Goal: Task Accomplishment & Management: Use online tool/utility

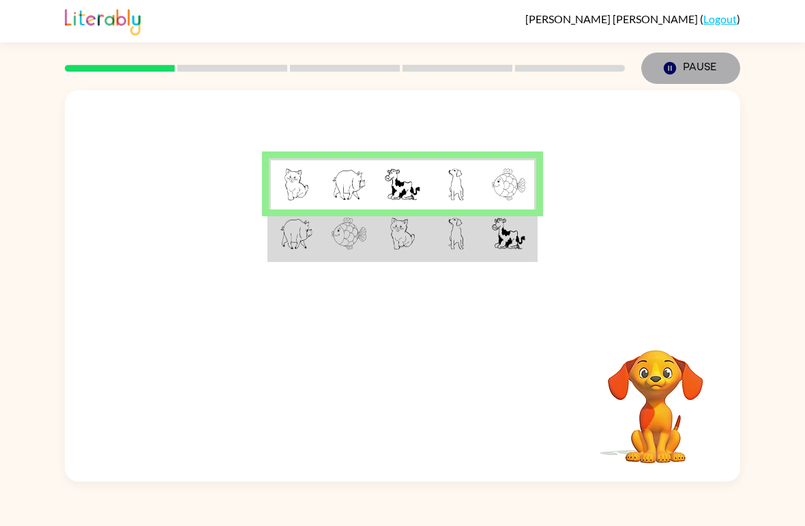
click at [559, 74] on icon "button" at bounding box center [670, 68] width 12 height 12
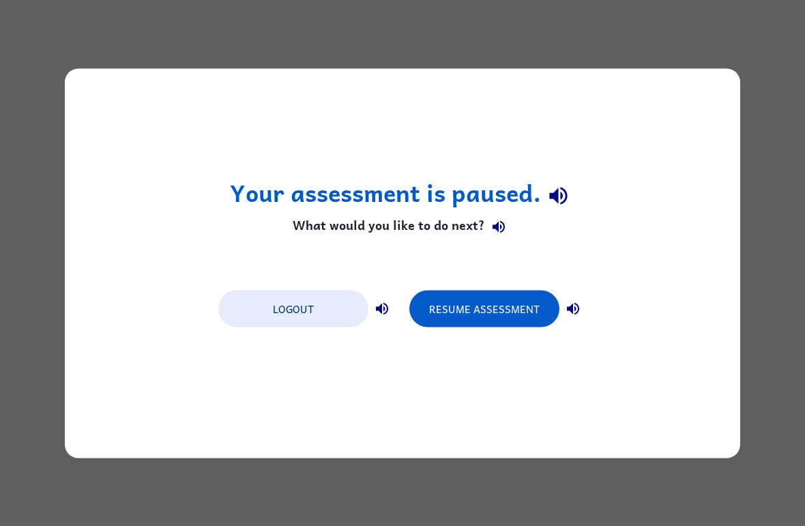
click at [507, 311] on button "Resume Assessment" at bounding box center [485, 308] width 150 height 37
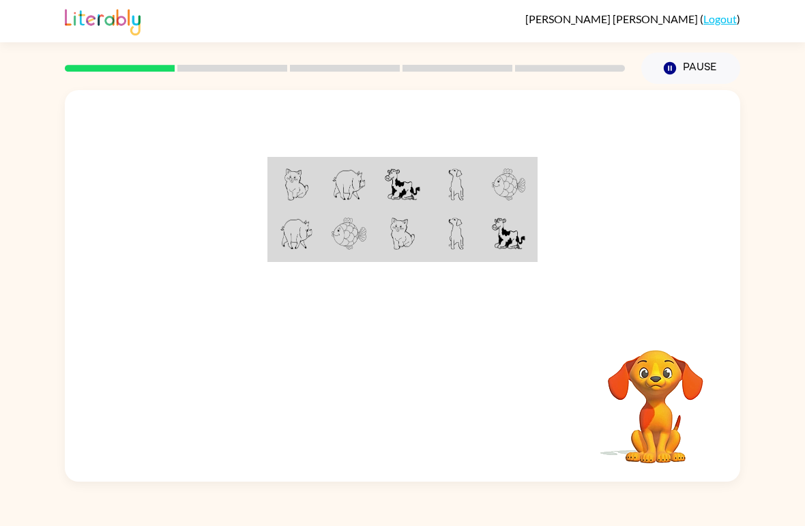
click at [559, 321] on div at bounding box center [403, 205] width 676 height 231
click at [559, 49] on div "Pause Pause" at bounding box center [690, 68] width 115 height 48
click at [559, 65] on button "Pause Pause" at bounding box center [691, 68] width 99 height 31
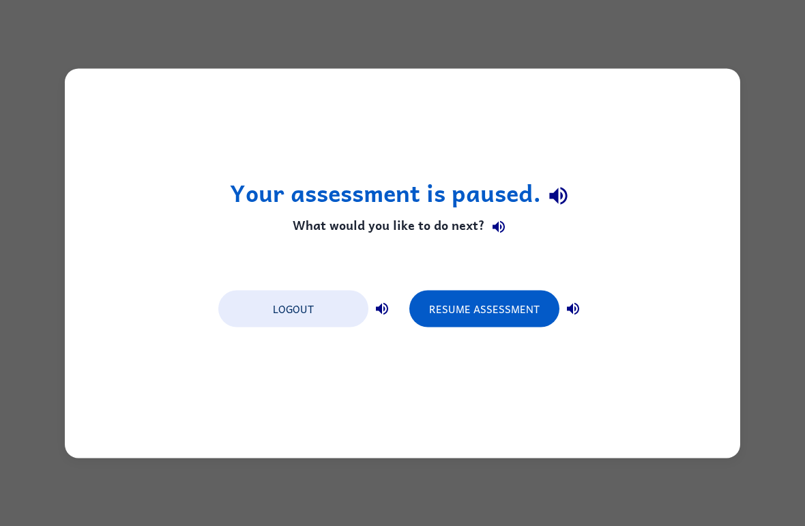
click at [515, 317] on button "Resume Assessment" at bounding box center [485, 308] width 150 height 37
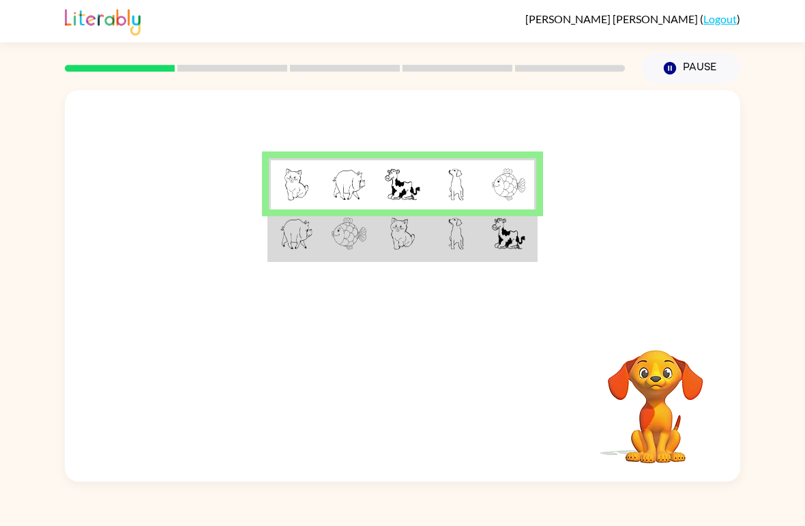
click at [314, 229] on td at bounding box center [295, 235] width 53 height 51
click at [330, 270] on div at bounding box center [403, 205] width 676 height 231
click at [297, 231] on img at bounding box center [296, 234] width 33 height 32
click at [347, 234] on img at bounding box center [349, 234] width 35 height 32
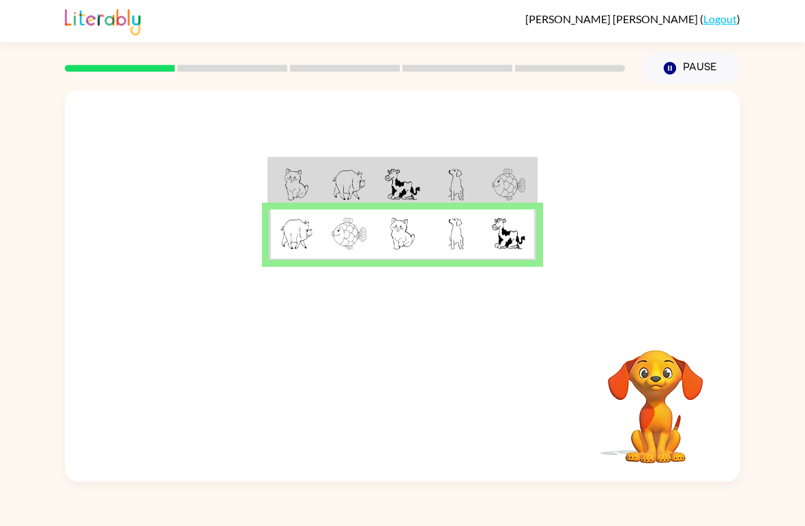
click at [405, 234] on img at bounding box center [402, 234] width 25 height 32
click at [290, 232] on img at bounding box center [296, 234] width 33 height 32
click at [481, 223] on td at bounding box center [455, 235] width 53 height 51
click at [426, 388] on button "button" at bounding box center [402, 405] width 87 height 50
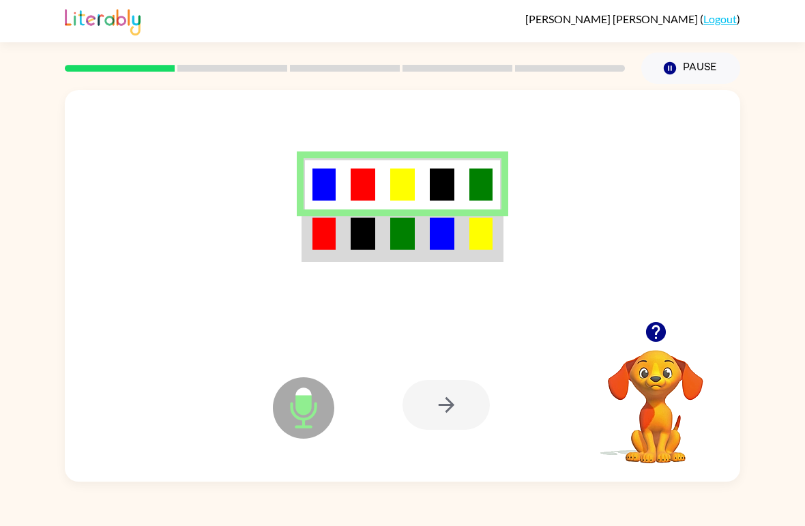
click at [435, 410] on div at bounding box center [446, 405] width 87 height 50
click at [559, 326] on icon "button" at bounding box center [656, 332] width 24 height 24
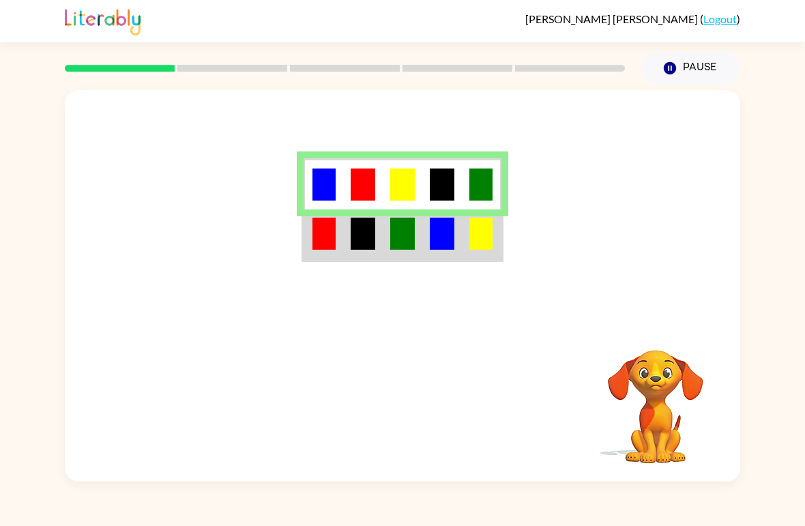
click at [320, 233] on img at bounding box center [324, 234] width 23 height 32
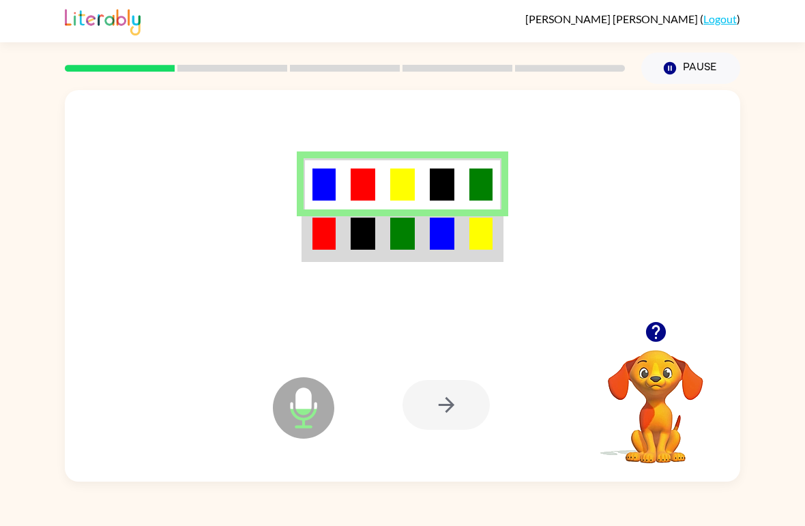
click at [446, 440] on icon "Microphone The Microphone is here when it is your turn to talk" at bounding box center [372, 425] width 205 height 102
click at [487, 439] on div at bounding box center [503, 405] width 201 height 154
click at [472, 443] on icon "Microphone The Microphone is here when it is your turn to talk" at bounding box center [372, 425] width 205 height 102
click at [425, 414] on div at bounding box center [446, 405] width 87 height 50
click at [435, 406] on div at bounding box center [446, 405] width 87 height 50
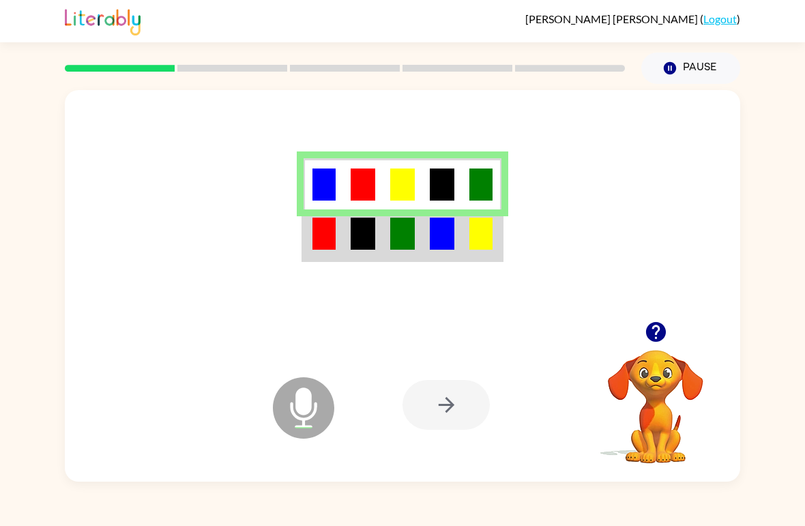
click at [427, 409] on div at bounding box center [446, 405] width 87 height 50
click at [392, 390] on icon "Microphone The Microphone is here when it is your turn to talk" at bounding box center [372, 425] width 205 height 102
click at [291, 429] on icon at bounding box center [303, 407] width 61 height 61
click at [274, 401] on icon at bounding box center [303, 407] width 61 height 61
click at [239, 412] on div "Microphone The Microphone is here when it is your turn to talk" at bounding box center [269, 373] width 136 height 91
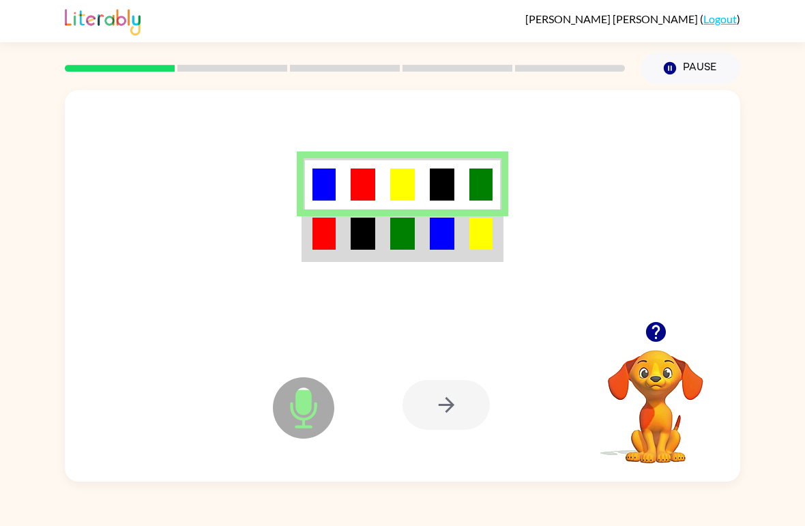
click at [321, 362] on div "Microphone The Microphone is here when it is your turn to talk" at bounding box center [269, 373] width 136 height 91
click at [348, 424] on icon "Microphone The Microphone is here when it is your turn to talk" at bounding box center [372, 425] width 205 height 102
click at [426, 396] on div at bounding box center [446, 405] width 87 height 50
click at [355, 411] on icon "Microphone The Microphone is here when it is your turn to talk" at bounding box center [372, 425] width 205 height 102
click at [493, 431] on div at bounding box center [503, 405] width 201 height 154
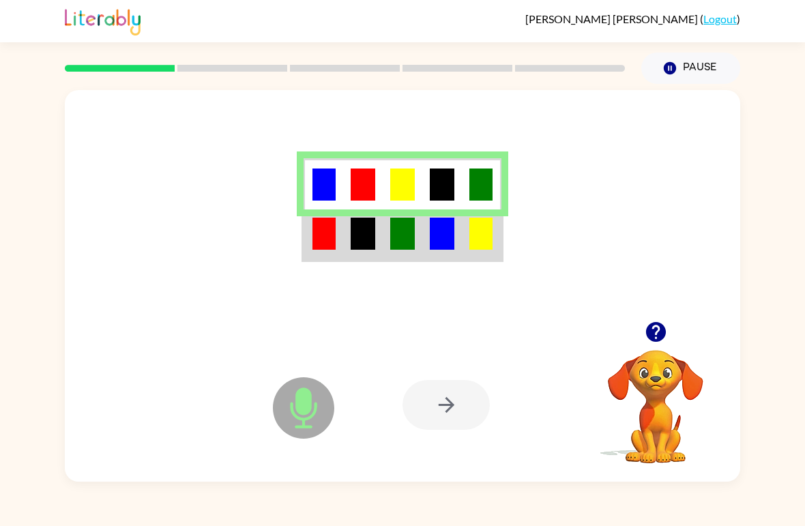
click at [492, 430] on div at bounding box center [503, 405] width 201 height 154
click at [454, 414] on div at bounding box center [446, 405] width 87 height 50
click at [454, 413] on div at bounding box center [446, 405] width 87 height 50
click at [459, 435] on icon "Microphone The Microphone is here when it is your turn to talk" at bounding box center [372, 425] width 205 height 102
click at [482, 413] on div at bounding box center [446, 405] width 87 height 50
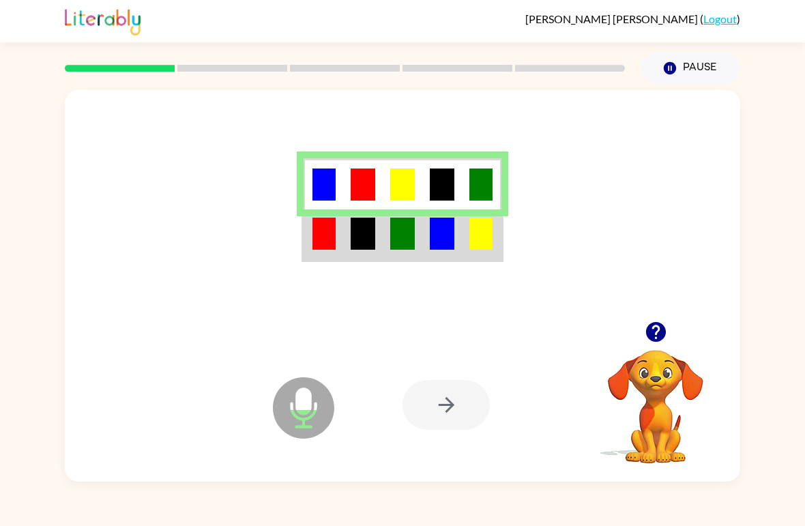
click at [440, 410] on div at bounding box center [446, 405] width 87 height 50
click at [304, 412] on icon "Microphone The Microphone is here when it is your turn to talk" at bounding box center [372, 425] width 205 height 102
click at [328, 231] on img at bounding box center [324, 234] width 23 height 32
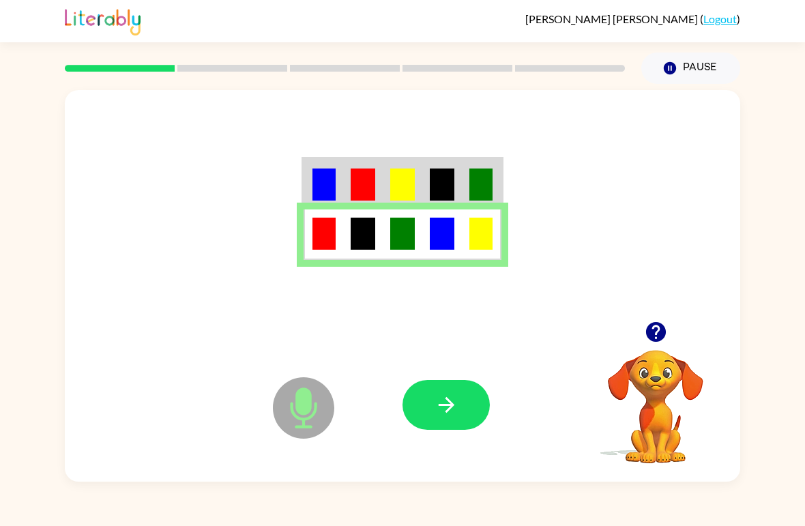
click at [462, 410] on button "button" at bounding box center [446, 405] width 87 height 50
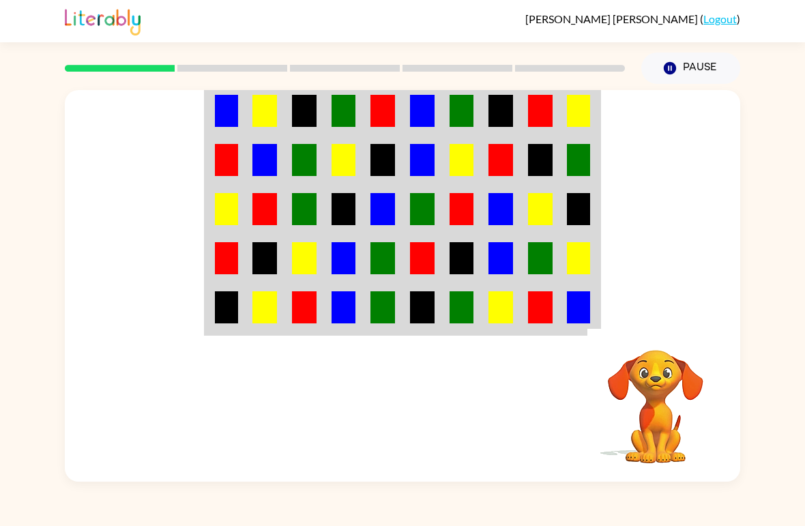
click at [285, 115] on td at bounding box center [305, 110] width 40 height 51
click at [256, 109] on img at bounding box center [265, 111] width 25 height 32
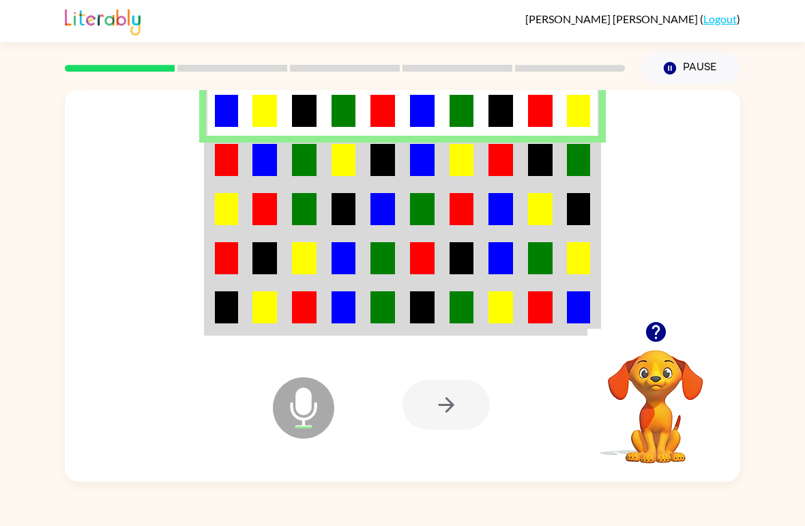
click at [438, 407] on div at bounding box center [446, 405] width 87 height 50
click at [559, 73] on button "Pause Pause" at bounding box center [691, 68] width 99 height 31
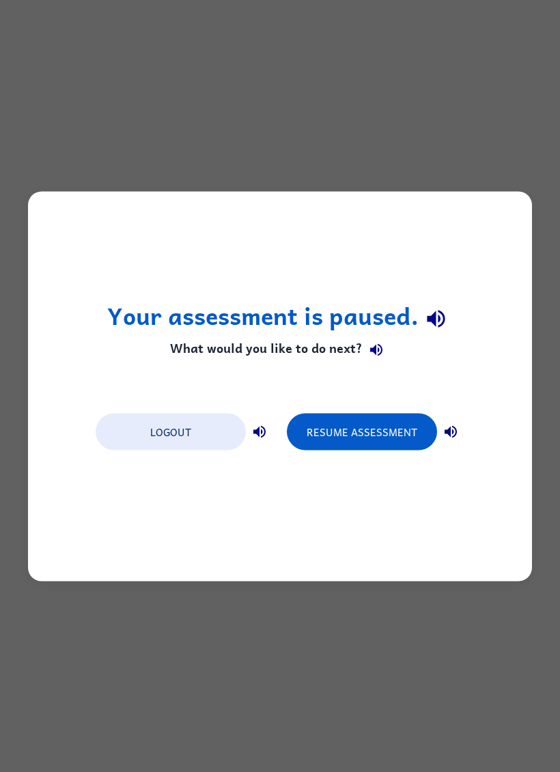
click at [375, 430] on button "Resume Assessment" at bounding box center [362, 431] width 150 height 37
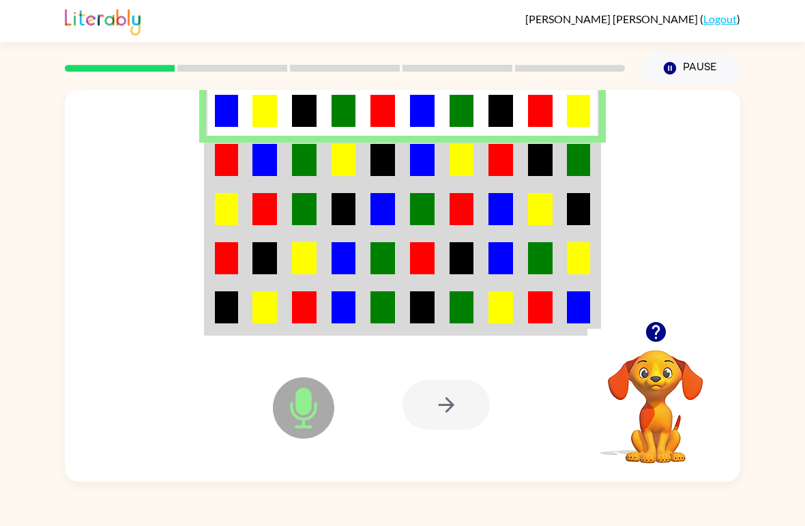
click at [245, 140] on td at bounding box center [226, 160] width 40 height 49
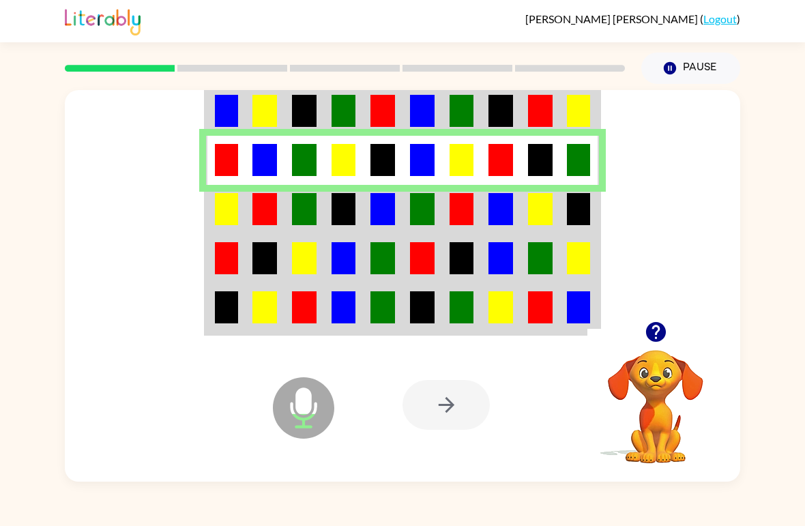
click at [216, 120] on img at bounding box center [226, 111] width 23 height 32
click at [233, 117] on img at bounding box center [226, 111] width 23 height 32
click at [255, 117] on img at bounding box center [265, 111] width 25 height 32
click at [337, 134] on td at bounding box center [344, 110] width 40 height 51
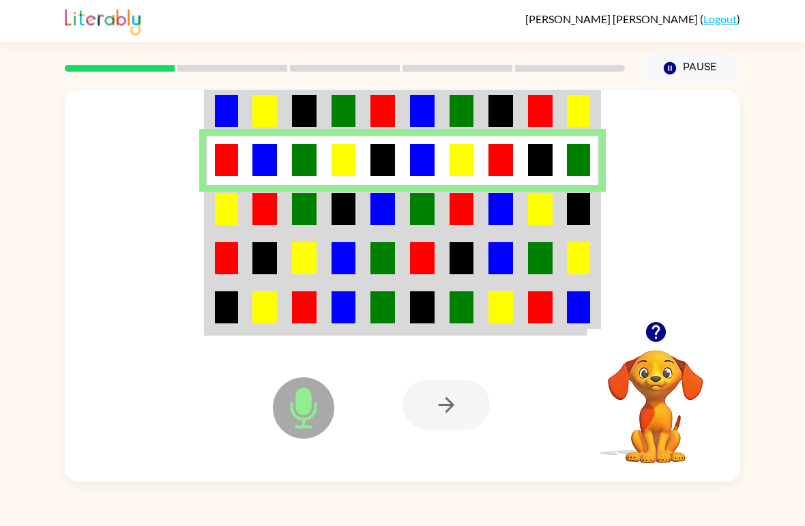
click at [342, 109] on img at bounding box center [344, 111] width 25 height 32
click at [316, 138] on td at bounding box center [305, 160] width 40 height 49
click at [357, 110] on td at bounding box center [344, 110] width 40 height 51
click at [356, 109] on td at bounding box center [344, 110] width 40 height 51
click at [375, 106] on img at bounding box center [383, 111] width 25 height 32
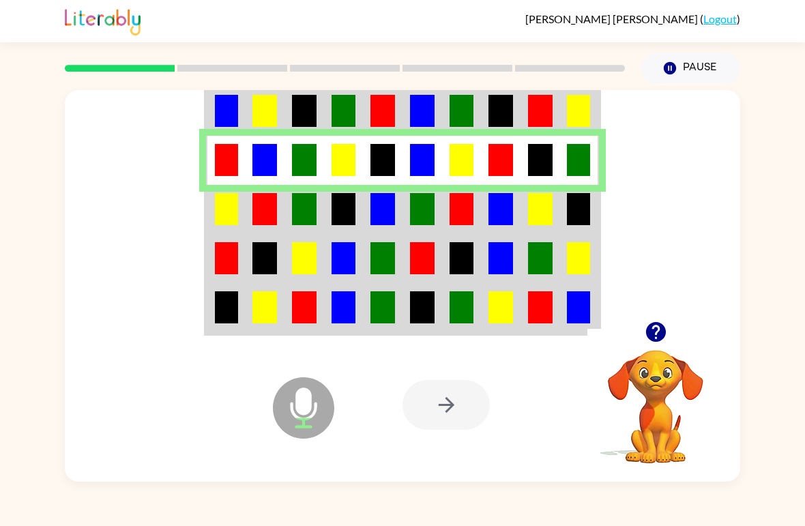
click at [375, 106] on img at bounding box center [383, 111] width 25 height 32
click at [345, 116] on img at bounding box center [344, 111] width 25 height 32
click at [278, 106] on td at bounding box center [265, 110] width 40 height 51
click at [268, 119] on img at bounding box center [265, 111] width 25 height 32
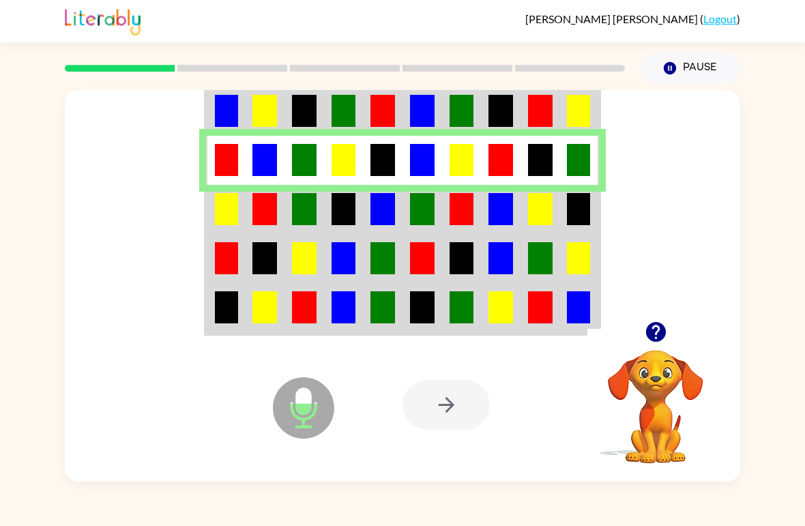
click at [287, 96] on td at bounding box center [305, 110] width 40 height 51
click at [408, 92] on td at bounding box center [423, 110] width 40 height 51
click at [412, 117] on img at bounding box center [422, 111] width 25 height 32
click at [384, 115] on img at bounding box center [383, 111] width 25 height 32
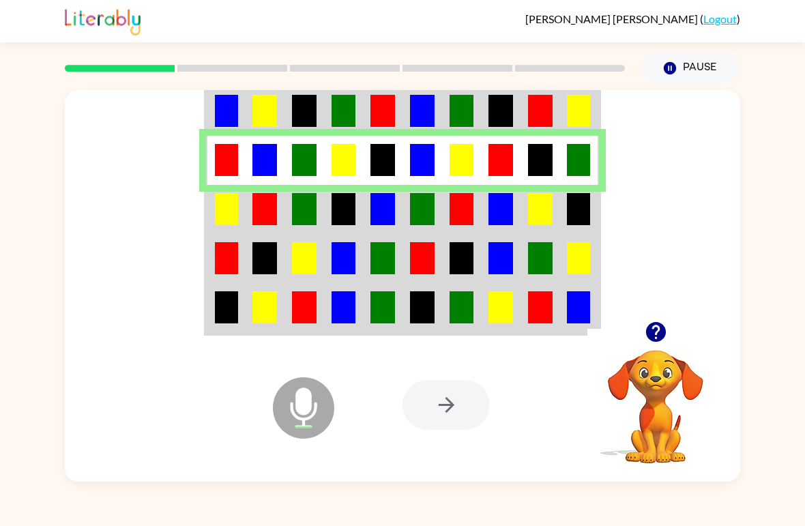
click at [354, 138] on td at bounding box center [344, 160] width 40 height 49
click at [341, 101] on img at bounding box center [344, 111] width 25 height 32
click at [354, 111] on img at bounding box center [344, 111] width 25 height 32
click at [365, 124] on td at bounding box center [383, 110] width 40 height 51
click at [367, 117] on td at bounding box center [383, 110] width 40 height 51
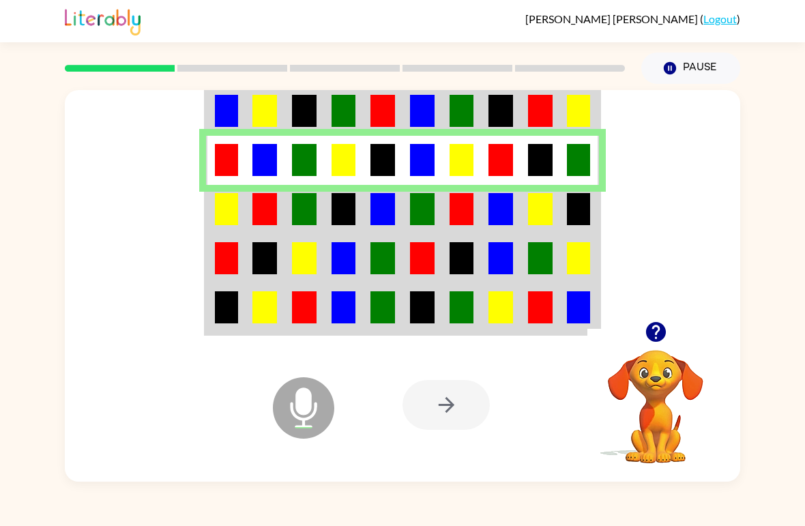
click at [348, 132] on td at bounding box center [344, 110] width 40 height 51
click at [206, 120] on td at bounding box center [226, 110] width 40 height 51
click at [232, 113] on img at bounding box center [226, 111] width 23 height 32
click at [309, 108] on img at bounding box center [304, 111] width 25 height 32
click at [375, 108] on img at bounding box center [383, 111] width 25 height 32
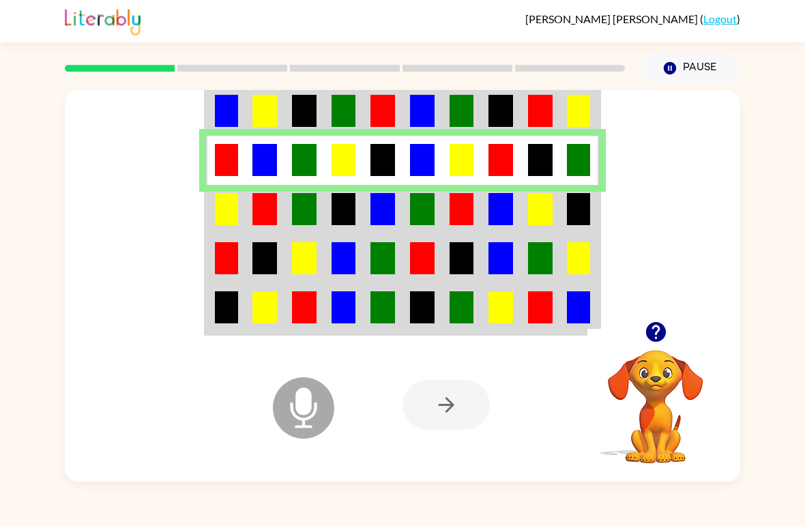
click at [400, 130] on td at bounding box center [383, 110] width 40 height 51
click at [420, 101] on img at bounding box center [422, 111] width 25 height 32
click at [410, 104] on img at bounding box center [422, 111] width 25 height 32
click at [420, 218] on img at bounding box center [422, 209] width 25 height 32
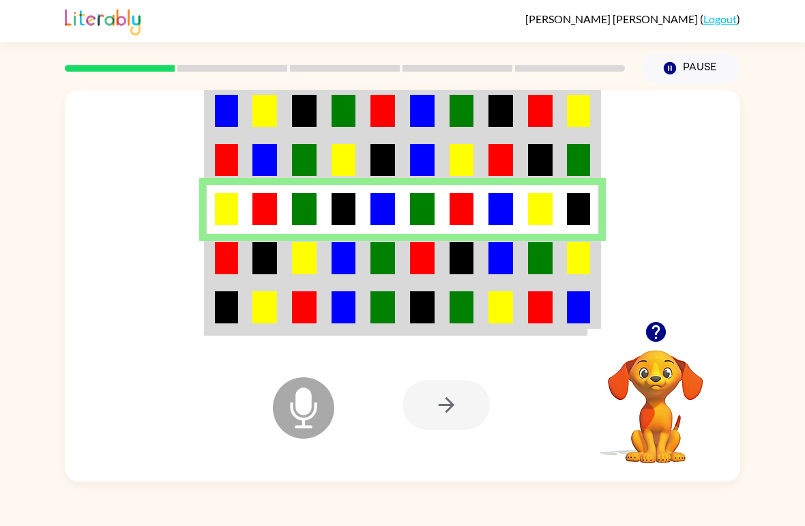
click at [420, 217] on img at bounding box center [422, 209] width 25 height 32
click at [439, 238] on td at bounding box center [423, 258] width 40 height 49
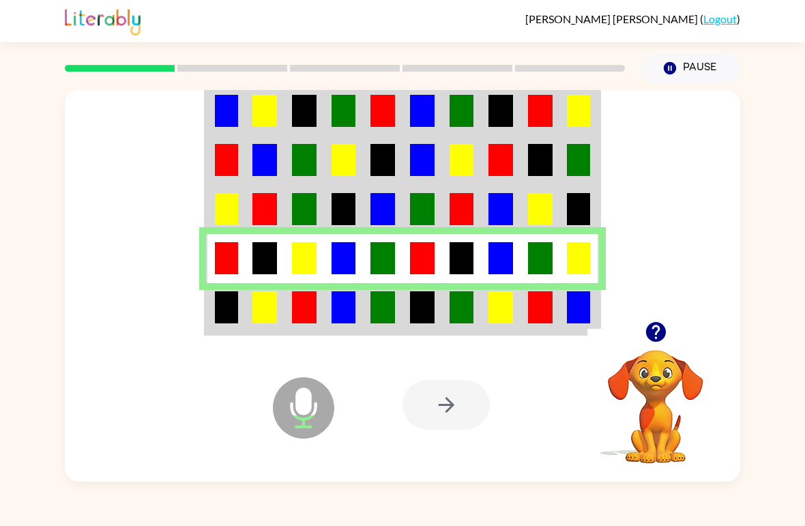
click at [393, 122] on img at bounding box center [383, 111] width 25 height 32
click at [334, 91] on td at bounding box center [344, 110] width 40 height 51
click at [333, 91] on td at bounding box center [344, 110] width 40 height 51
click at [358, 119] on td at bounding box center [344, 110] width 40 height 51
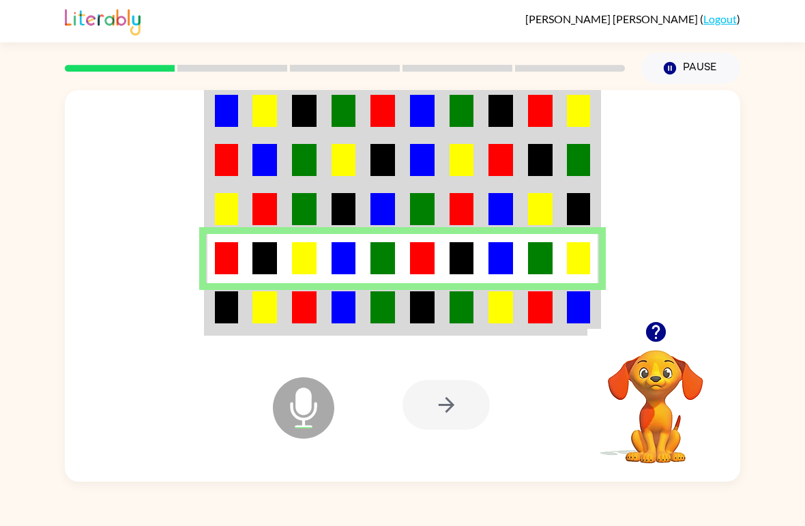
click at [362, 121] on td at bounding box center [344, 110] width 40 height 51
click at [357, 111] on td at bounding box center [344, 110] width 40 height 51
click at [356, 111] on td at bounding box center [344, 110] width 40 height 51
click at [379, 117] on img at bounding box center [383, 111] width 25 height 32
click at [333, 103] on img at bounding box center [344, 111] width 25 height 32
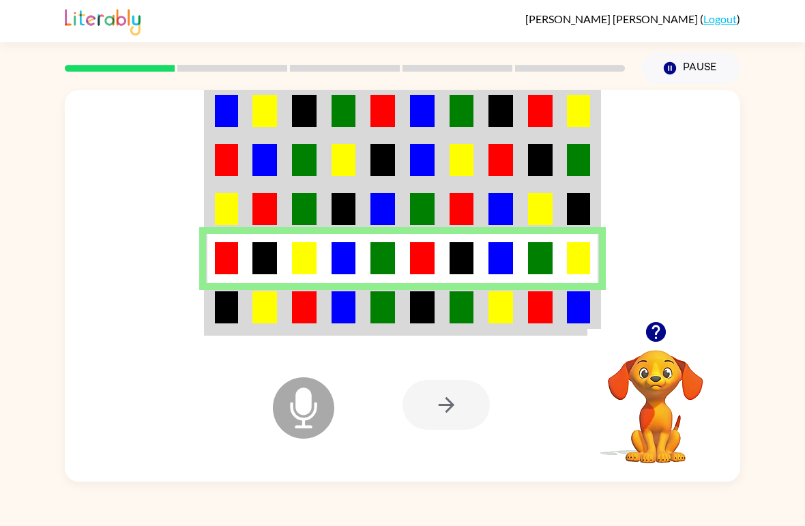
click at [559, 91] on div at bounding box center [403, 205] width 676 height 231
click at [559, 65] on button "Pause Pause" at bounding box center [691, 68] width 99 height 31
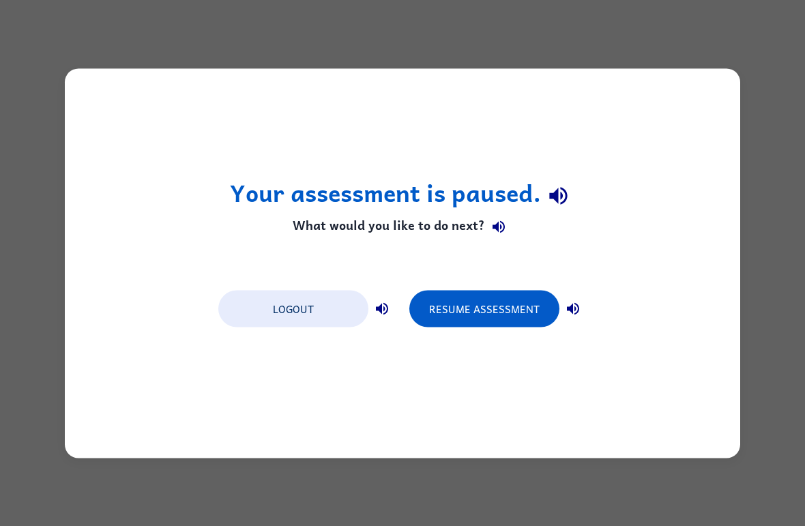
click at [493, 315] on button "Resume Assessment" at bounding box center [485, 308] width 150 height 37
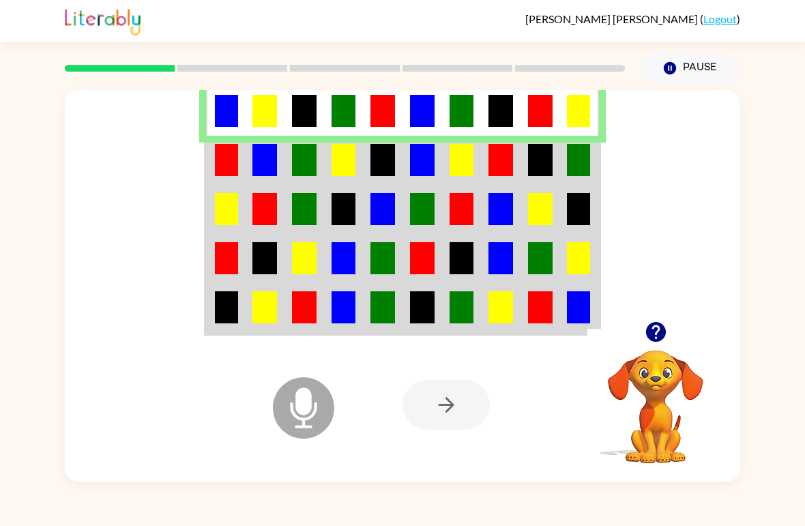
click at [213, 163] on td at bounding box center [226, 160] width 40 height 49
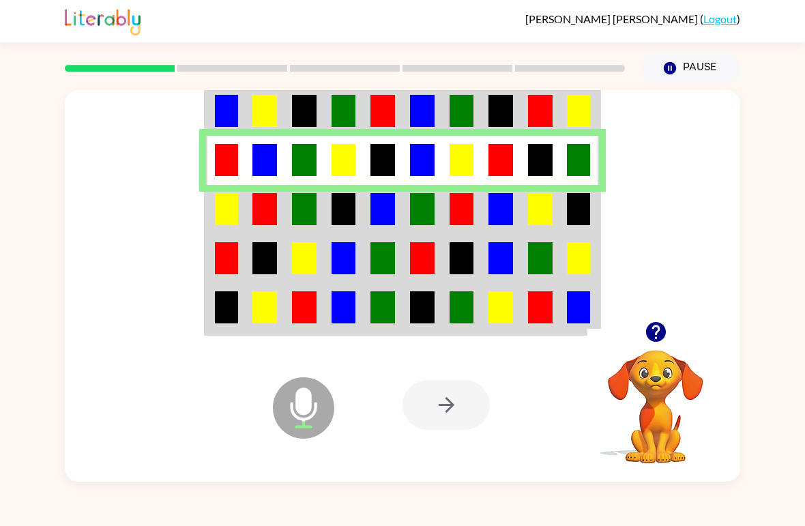
click at [289, 195] on td at bounding box center [305, 209] width 40 height 49
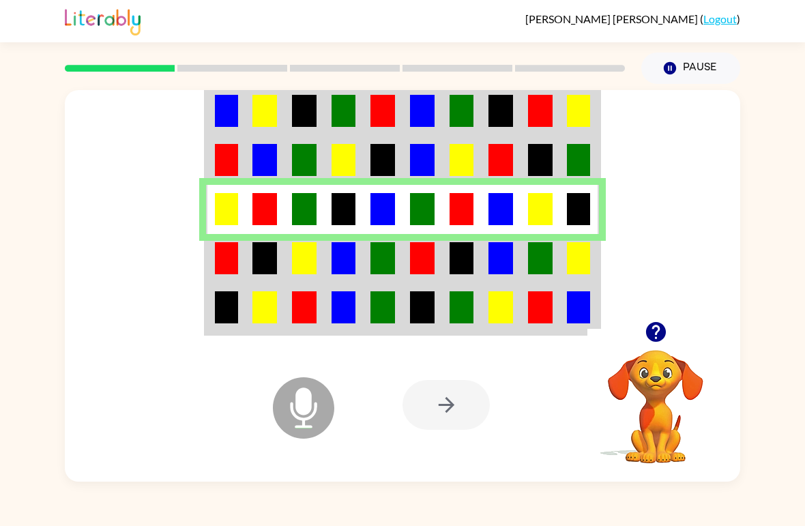
click at [289, 250] on td at bounding box center [305, 258] width 40 height 49
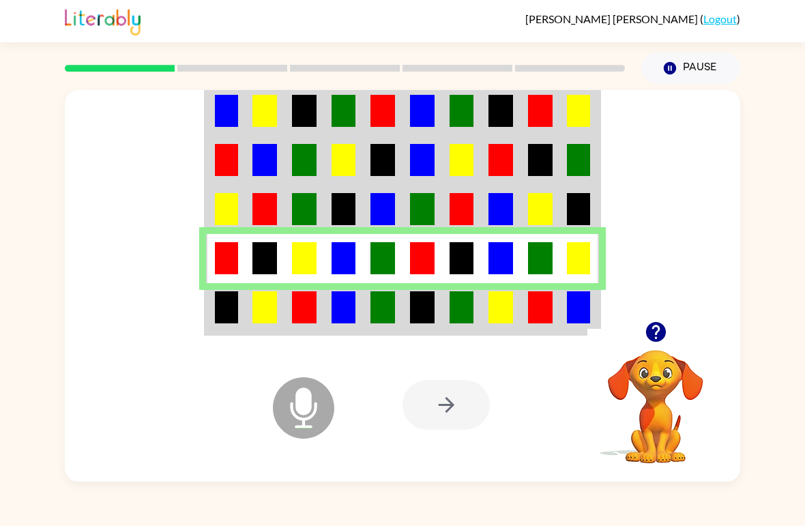
click at [239, 318] on td at bounding box center [226, 308] width 40 height 51
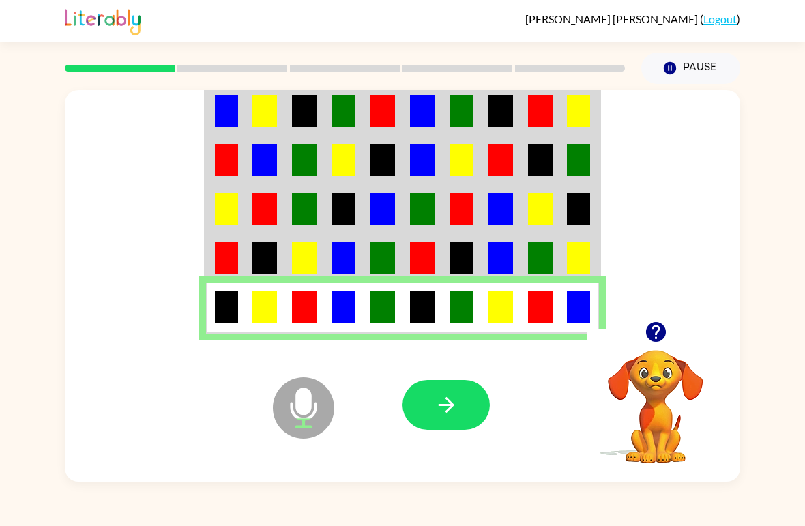
click at [457, 408] on icon "button" at bounding box center [447, 405] width 24 height 24
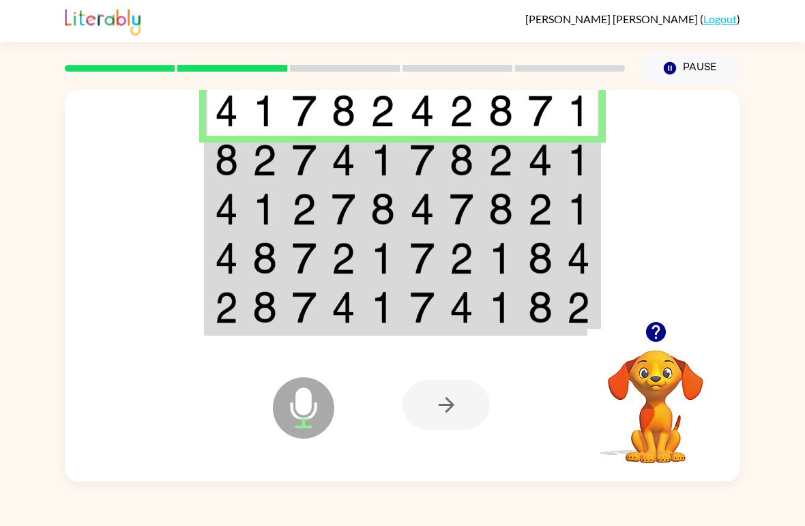
click at [547, 171] on img at bounding box center [540, 160] width 25 height 32
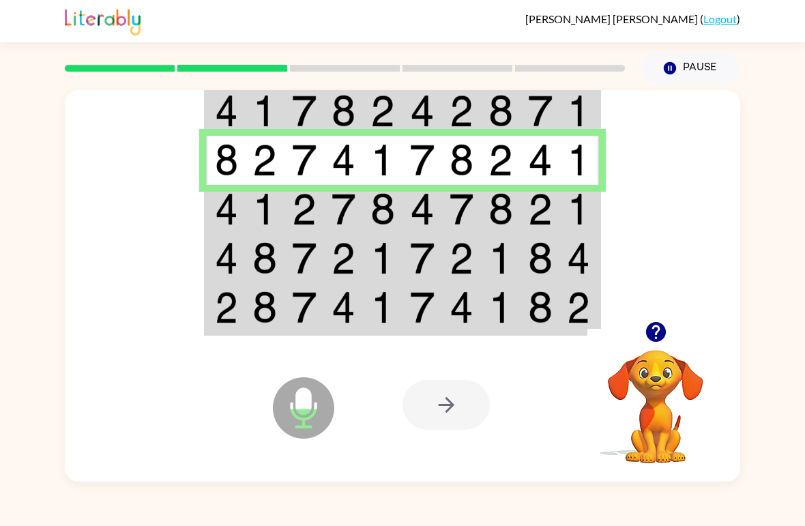
click at [431, 223] on img at bounding box center [422, 209] width 25 height 32
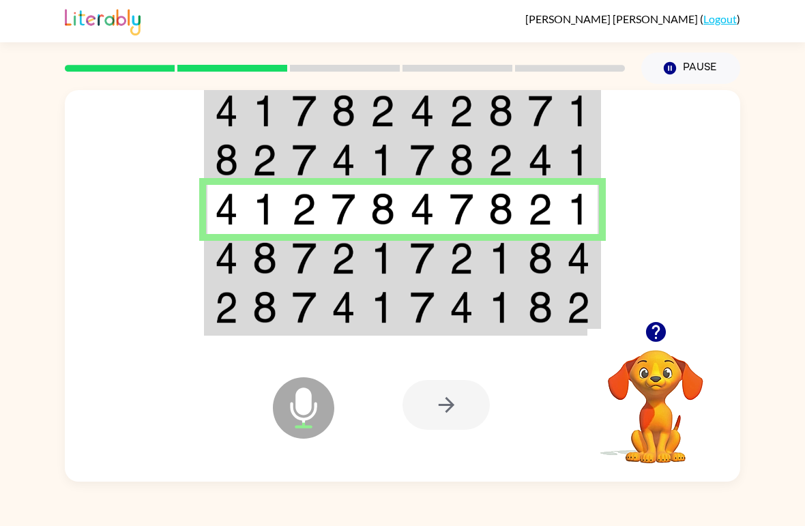
click at [432, 217] on img at bounding box center [422, 209] width 25 height 32
click at [432, 254] on img at bounding box center [422, 258] width 25 height 32
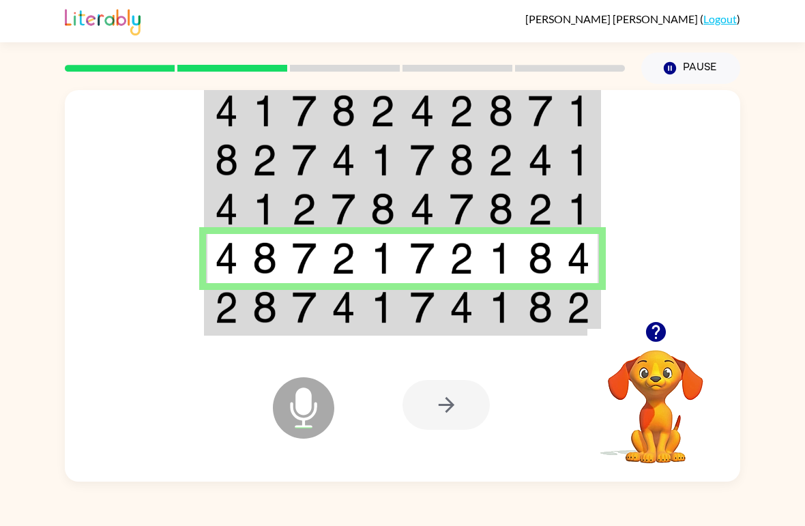
click at [442, 317] on td at bounding box center [462, 308] width 40 height 51
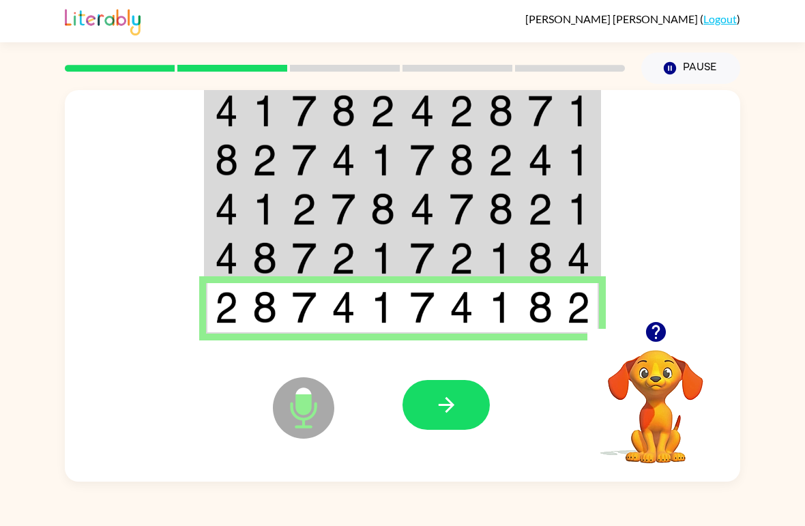
click at [453, 427] on button "button" at bounding box center [446, 405] width 87 height 50
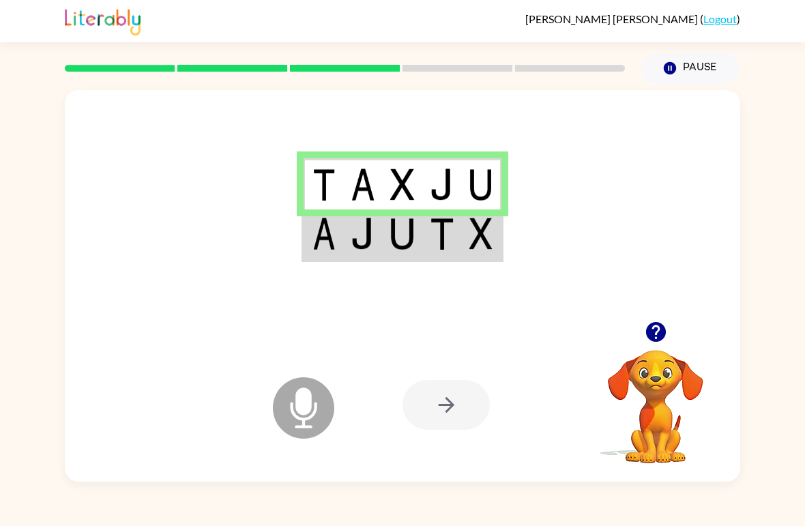
click at [442, 237] on img at bounding box center [442, 234] width 25 height 32
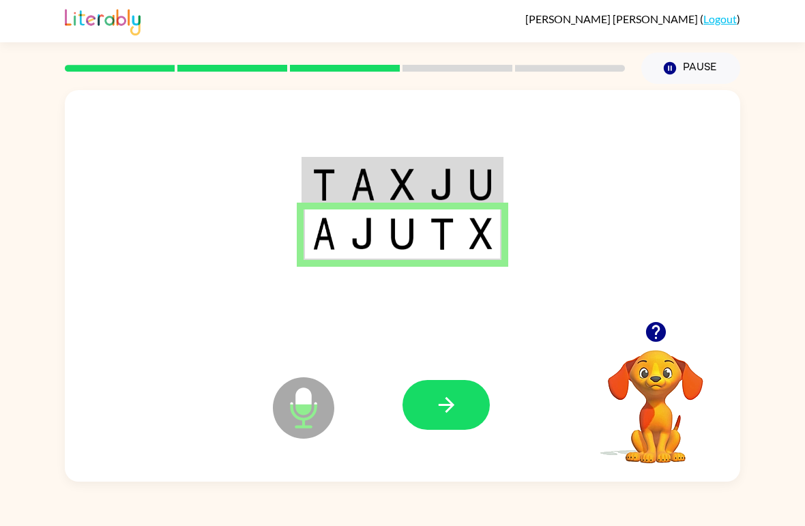
click at [449, 412] on icon "button" at bounding box center [447, 405] width 24 height 24
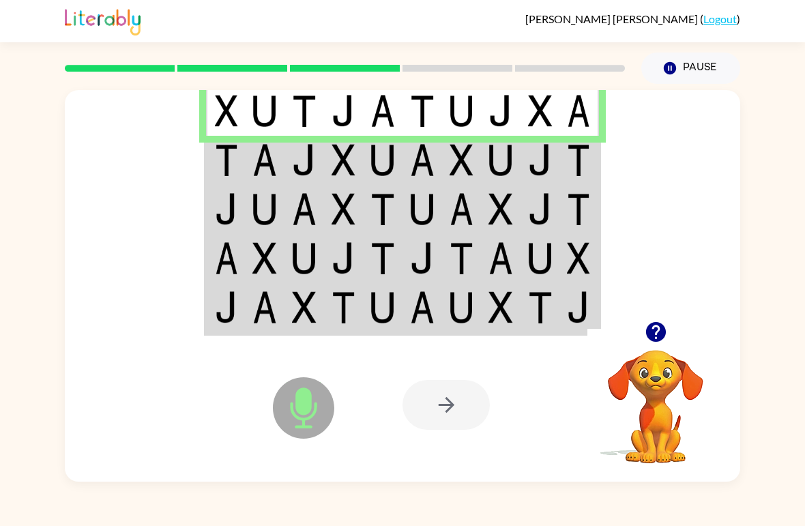
click at [317, 179] on td at bounding box center [305, 160] width 40 height 49
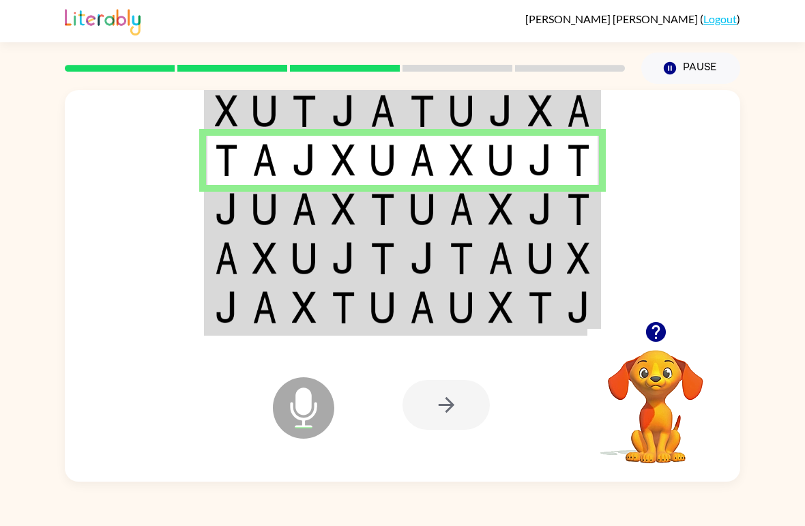
click at [405, 226] on td at bounding box center [423, 209] width 40 height 49
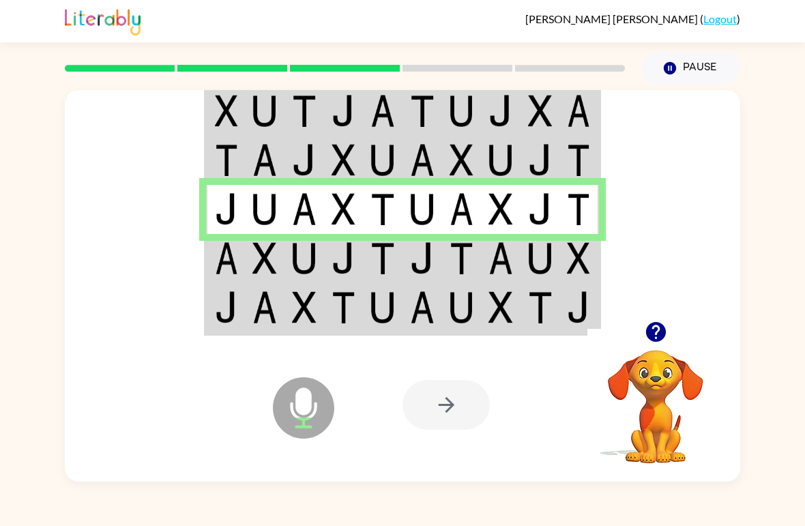
click at [559, 70] on button "Pause Pause" at bounding box center [691, 68] width 99 height 31
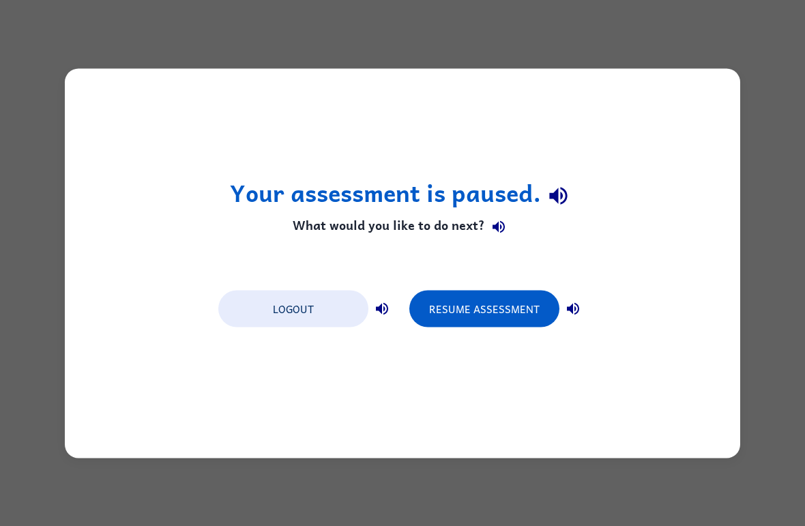
click at [511, 326] on button "Resume Assessment" at bounding box center [485, 308] width 150 height 37
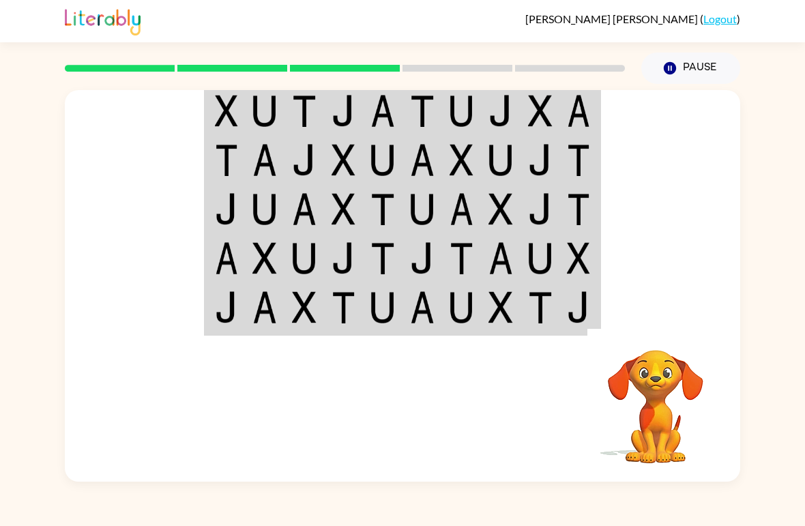
click at [510, 116] on img at bounding box center [501, 111] width 25 height 32
click at [476, 108] on td at bounding box center [462, 110] width 40 height 51
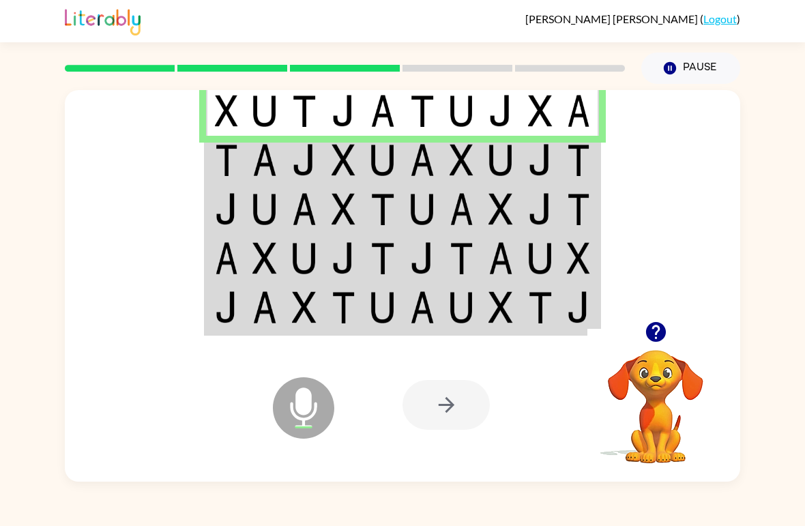
click at [285, 159] on td at bounding box center [305, 160] width 40 height 49
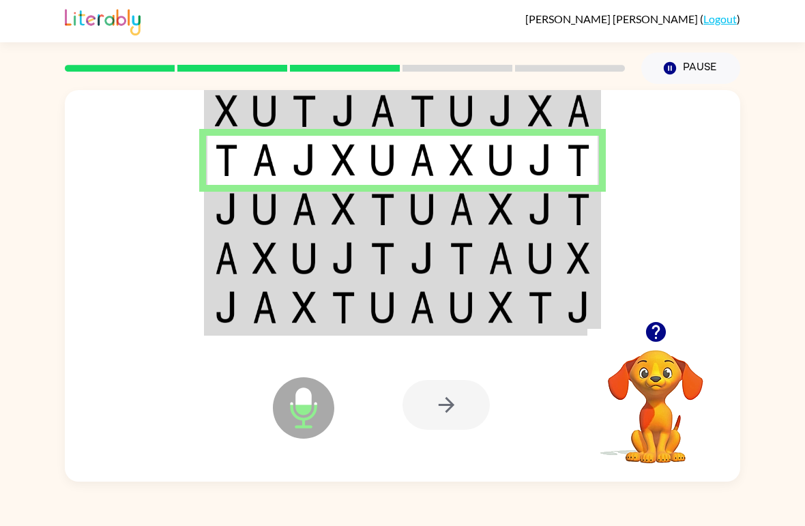
click at [285, 205] on td at bounding box center [305, 209] width 40 height 49
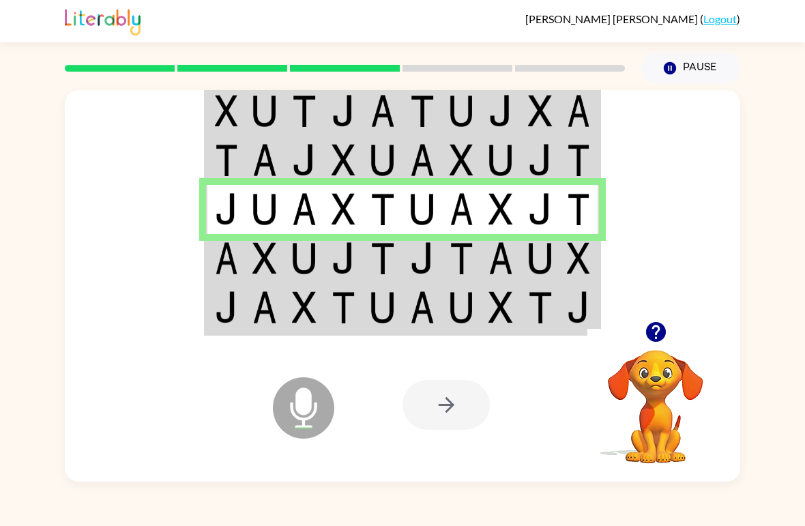
click at [225, 270] on img at bounding box center [226, 258] width 23 height 32
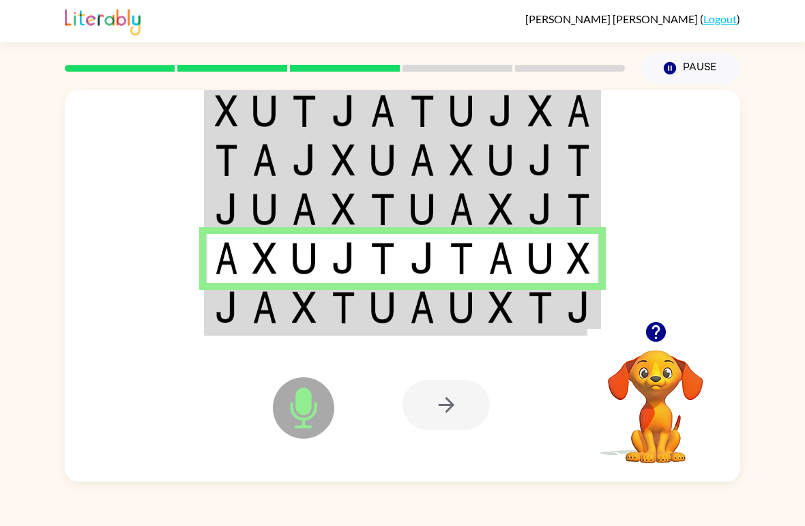
click at [513, 344] on div at bounding box center [503, 405] width 201 height 154
click at [506, 303] on img at bounding box center [501, 307] width 25 height 32
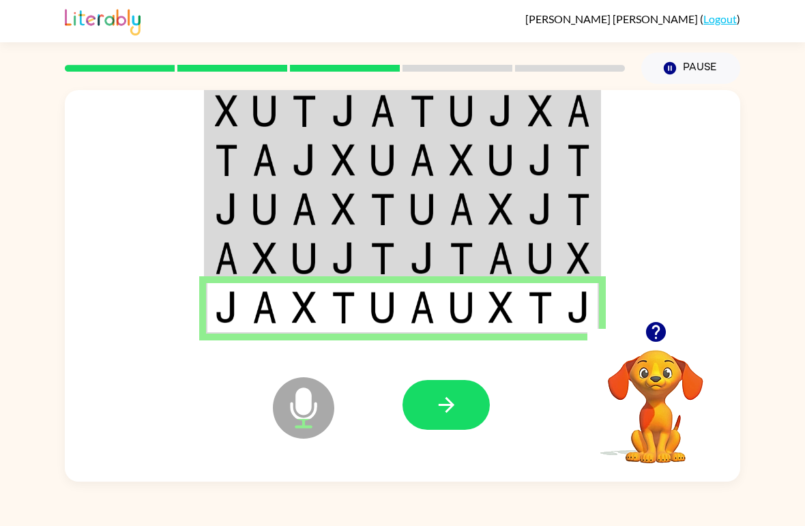
click at [444, 396] on icon "button" at bounding box center [447, 405] width 24 height 24
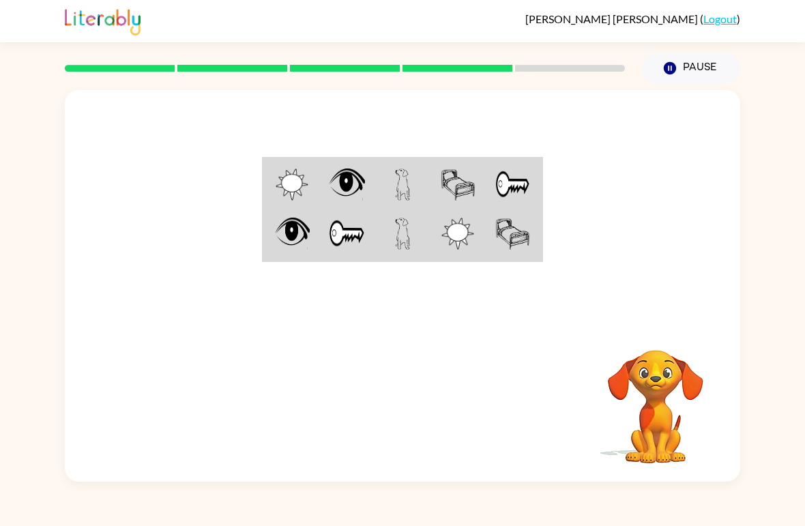
click at [332, 199] on img at bounding box center [347, 185] width 37 height 32
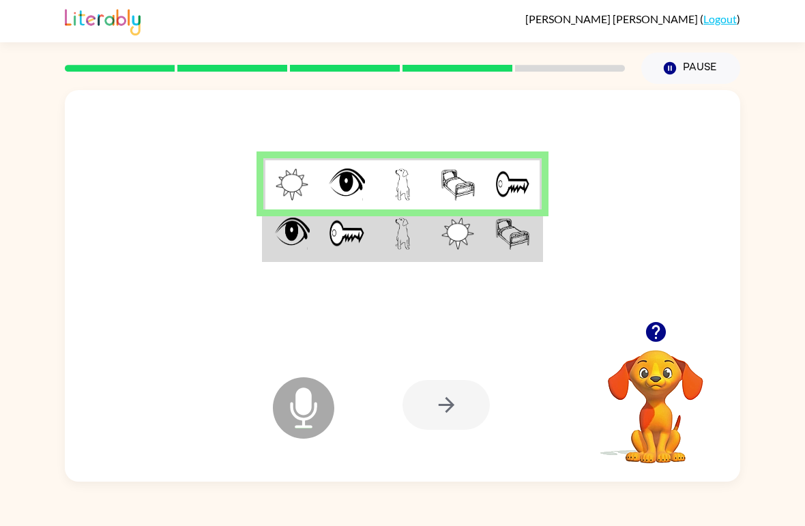
click at [332, 252] on td at bounding box center [346, 235] width 55 height 51
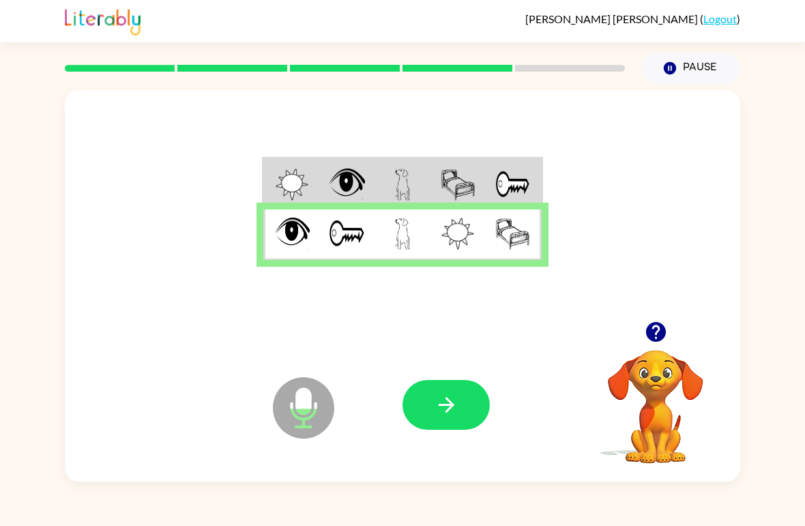
click at [437, 398] on icon "button" at bounding box center [447, 405] width 24 height 24
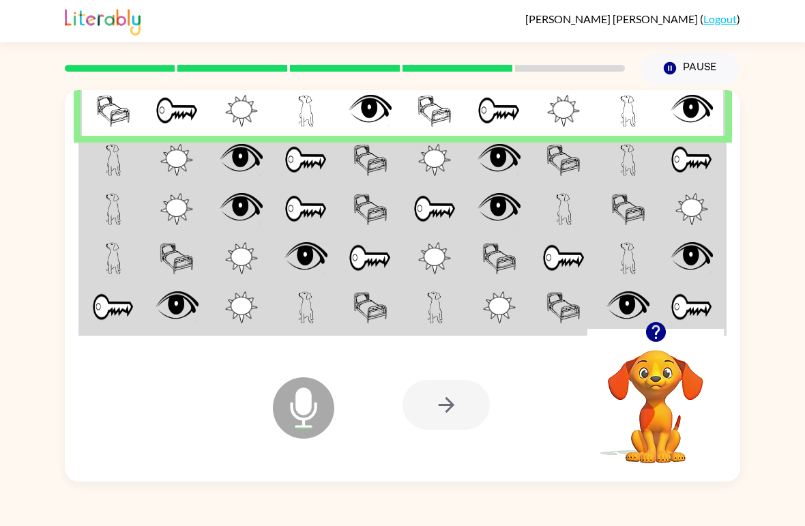
click at [248, 164] on img at bounding box center [241, 160] width 43 height 32
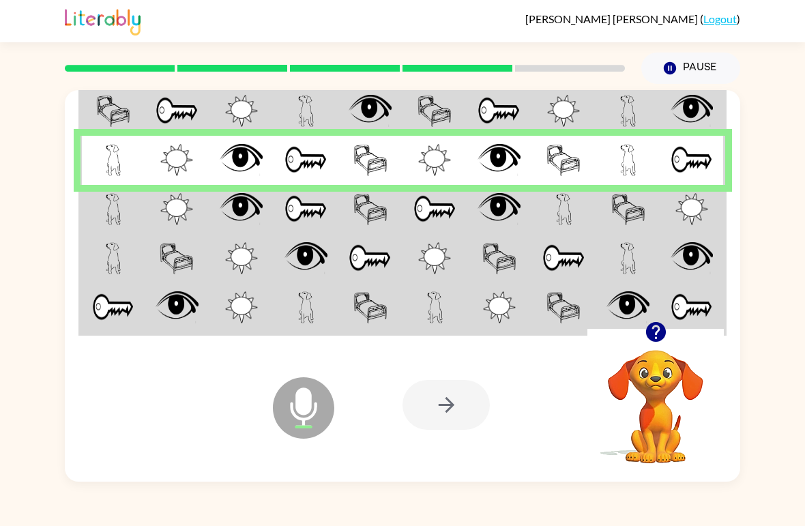
click at [393, 227] on td at bounding box center [371, 209] width 65 height 49
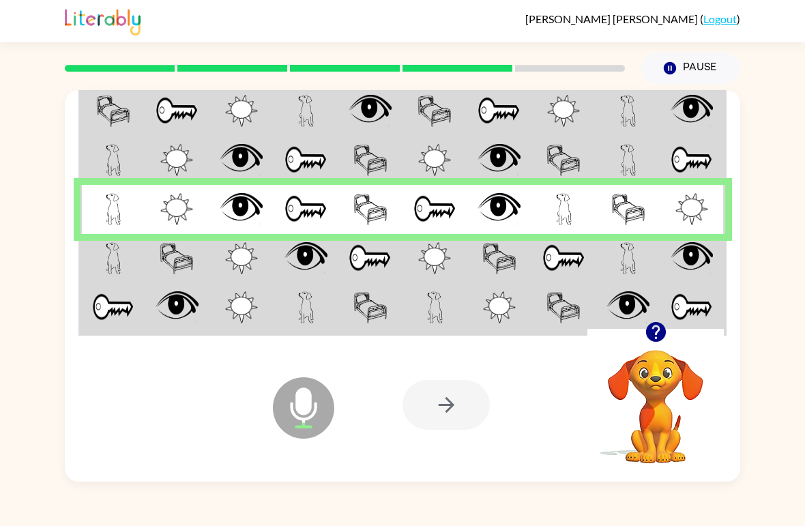
click at [558, 277] on td at bounding box center [564, 258] width 65 height 49
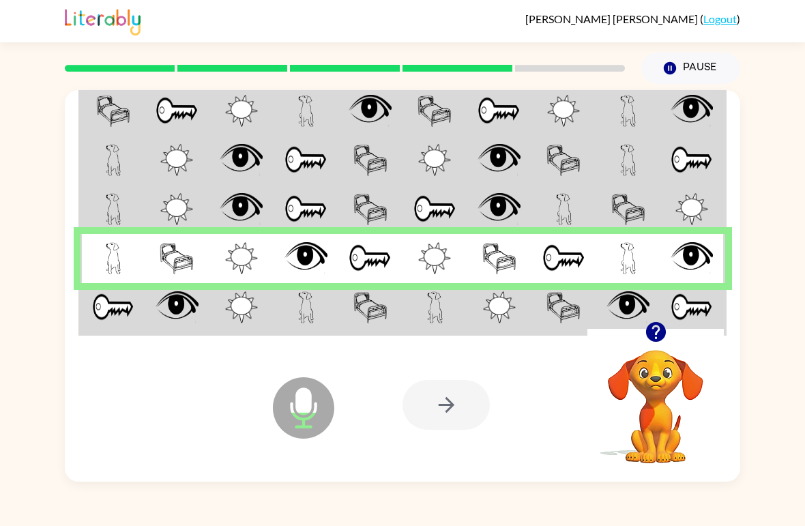
click at [96, 297] on img at bounding box center [113, 307] width 42 height 32
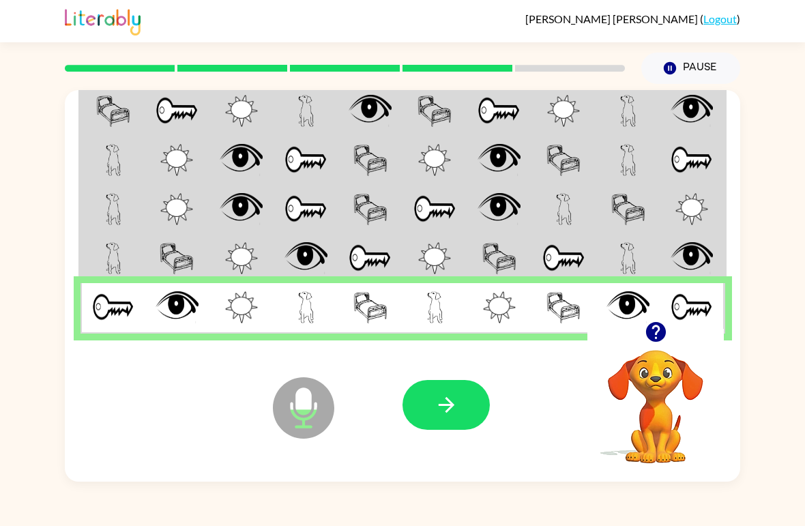
click at [429, 399] on button "button" at bounding box center [446, 405] width 87 height 50
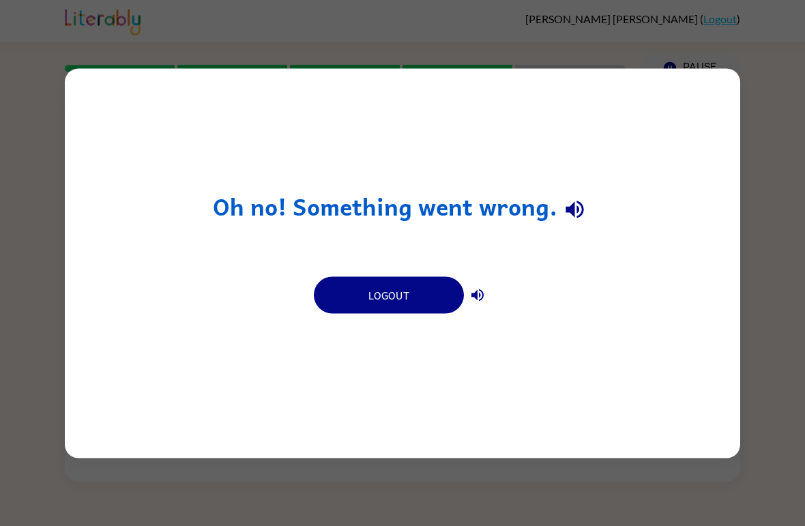
click at [414, 313] on button "Logout" at bounding box center [389, 294] width 150 height 37
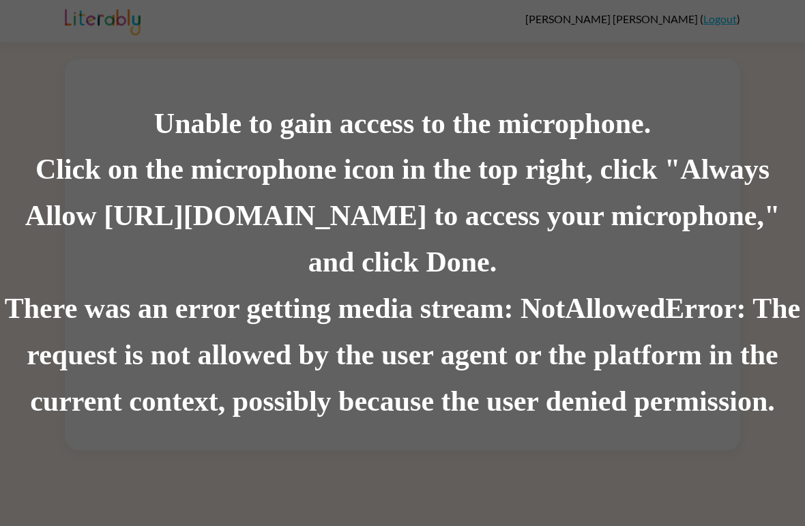
click at [545, 330] on div "There was an error getting media stream: NotAllowedError: The request is not al…" at bounding box center [402, 355] width 805 height 139
click at [698, 32] on div "Unable to gain access to the microphone. Click on the microphone icon in the to…" at bounding box center [402, 263] width 805 height 526
click at [702, 29] on div "Unable to gain access to the microphone. Click on the microphone icon in the to…" at bounding box center [402, 263] width 805 height 526
click at [64, 16] on div "Unable to gain access to the microphone. Click on the microphone icon in the to…" at bounding box center [402, 263] width 805 height 526
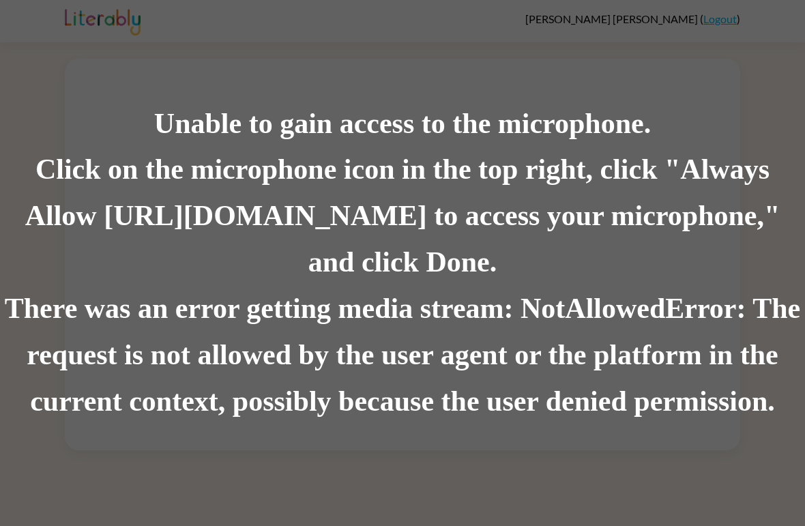
click at [599, 197] on div "Click on the microphone icon in the top right, click "Always Allow [URL][DOMAIN…" at bounding box center [402, 216] width 805 height 139
click at [467, 371] on div "There was an error getting media stream: NotAllowedError: The request is not al…" at bounding box center [402, 355] width 805 height 139
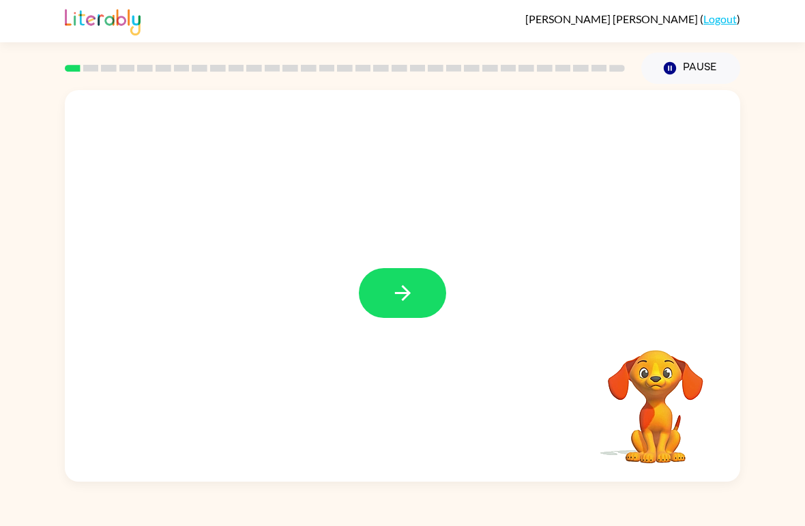
click at [387, 315] on button "button" at bounding box center [402, 293] width 87 height 50
click at [663, 395] on video "Your browser must support playing .mp4 files to use Literably. Please try using…" at bounding box center [656, 397] width 137 height 137
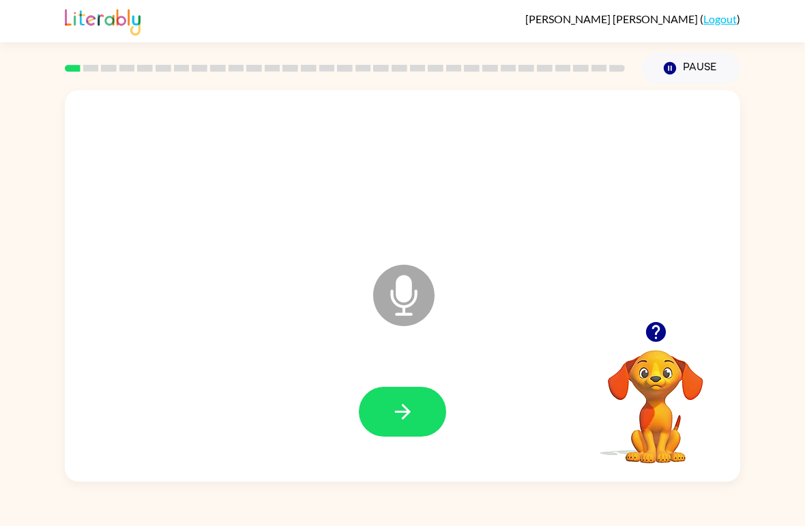
click at [375, 414] on button "button" at bounding box center [402, 412] width 87 height 50
click at [380, 426] on button "button" at bounding box center [402, 412] width 87 height 50
click at [397, 434] on button "button" at bounding box center [402, 412] width 87 height 50
click at [406, 397] on button "button" at bounding box center [402, 412] width 87 height 50
click at [394, 427] on button "button" at bounding box center [402, 412] width 87 height 50
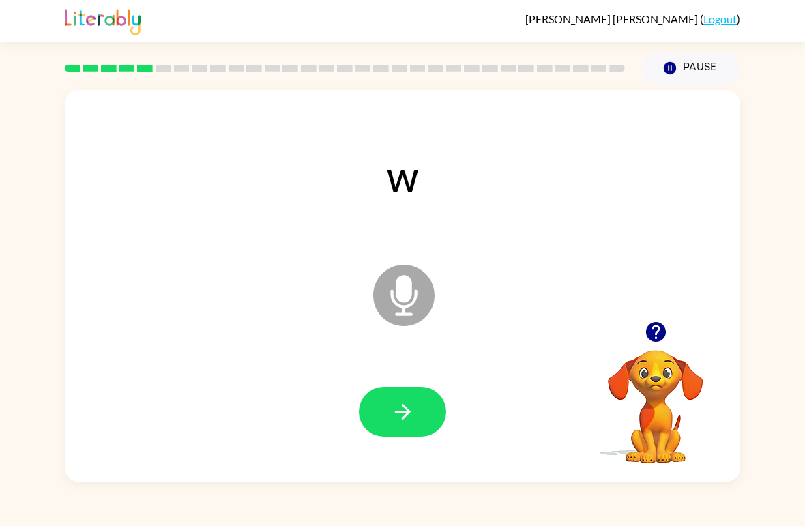
click at [398, 410] on icon "button" at bounding box center [403, 412] width 24 height 24
click at [421, 415] on button "button" at bounding box center [402, 412] width 87 height 50
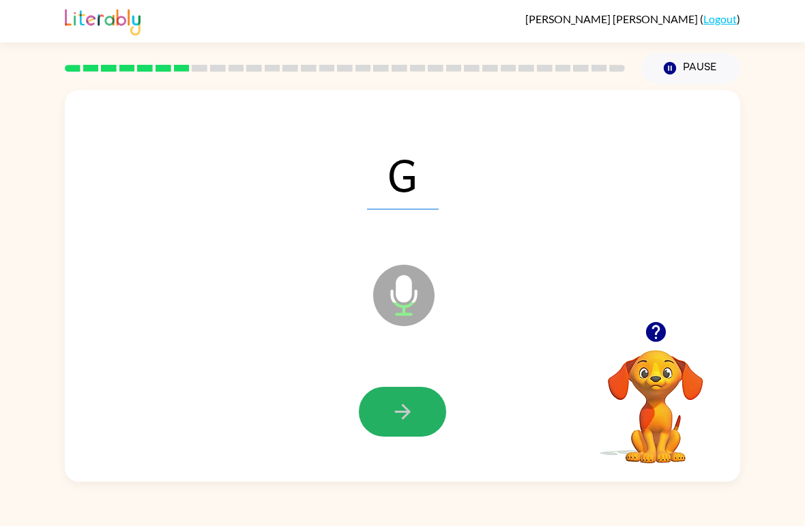
click at [410, 431] on button "button" at bounding box center [402, 412] width 87 height 50
click at [400, 429] on button "button" at bounding box center [402, 412] width 87 height 50
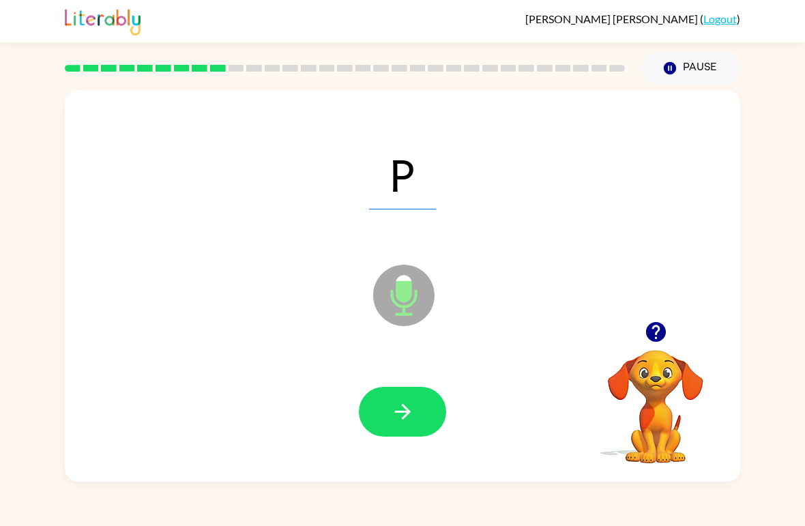
click at [414, 411] on icon "button" at bounding box center [403, 412] width 24 height 24
click at [387, 433] on button "button" at bounding box center [402, 412] width 87 height 50
click at [399, 418] on icon "button" at bounding box center [403, 412] width 24 height 24
click at [427, 424] on button "button" at bounding box center [402, 412] width 87 height 50
click at [401, 414] on icon "button" at bounding box center [403, 412] width 24 height 24
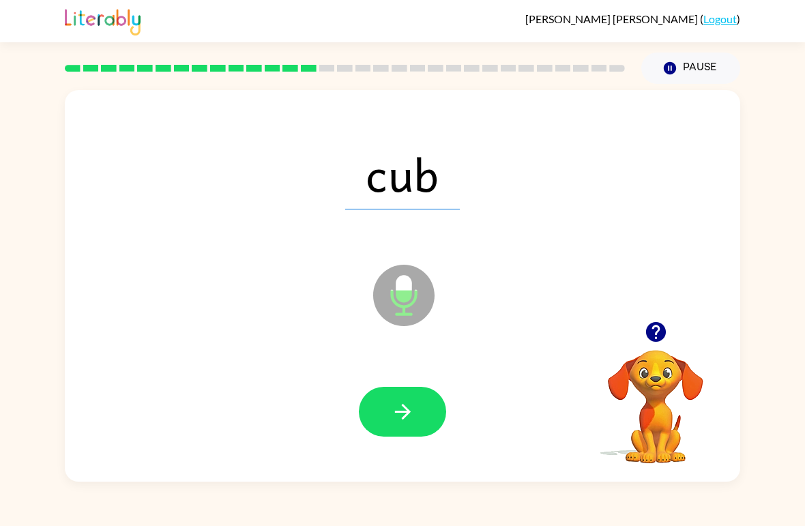
click at [399, 407] on icon "button" at bounding box center [403, 412] width 24 height 24
click at [408, 407] on icon "button" at bounding box center [403, 412] width 24 height 24
click at [413, 448] on div at bounding box center [402, 412] width 648 height 113
click at [394, 413] on icon "button" at bounding box center [403, 412] width 24 height 24
click at [404, 407] on icon "button" at bounding box center [403, 412] width 16 height 16
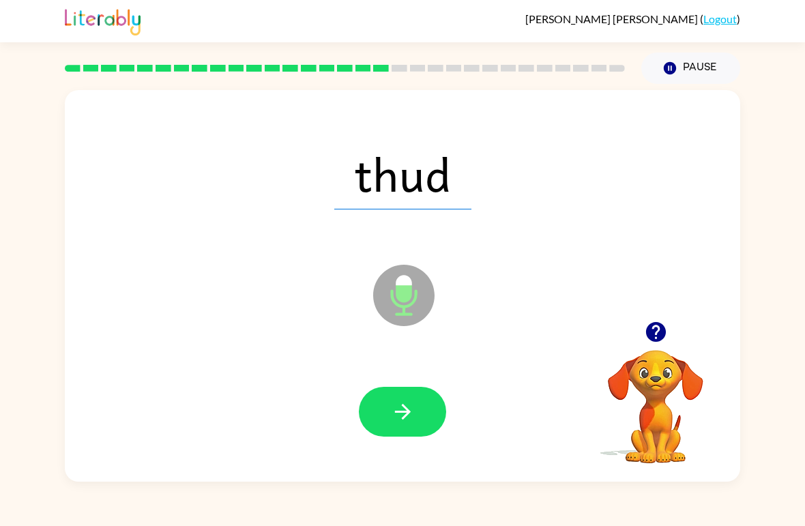
click at [409, 396] on button "button" at bounding box center [402, 412] width 87 height 50
click at [395, 418] on icon "button" at bounding box center [403, 412] width 24 height 24
click at [428, 416] on button "button" at bounding box center [402, 412] width 87 height 50
click at [385, 444] on div at bounding box center [402, 412] width 648 height 113
click at [416, 419] on button "button" at bounding box center [402, 412] width 87 height 50
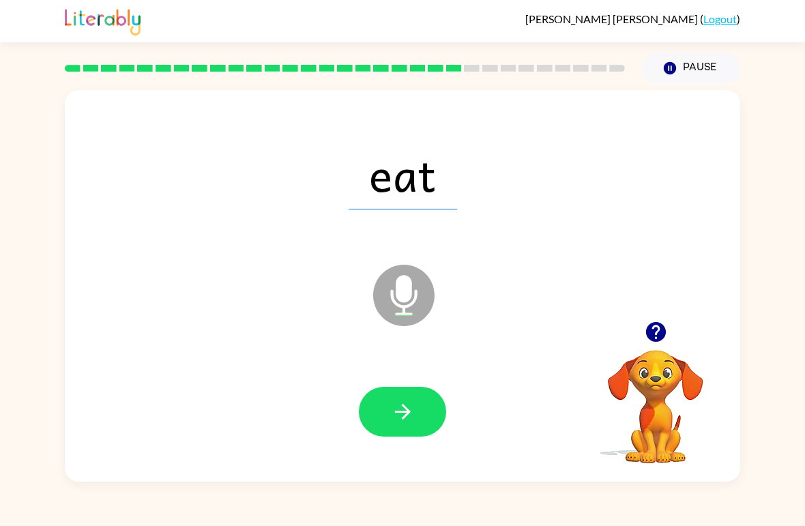
click at [400, 407] on icon "button" at bounding box center [403, 412] width 24 height 24
click at [392, 430] on button "button" at bounding box center [402, 412] width 87 height 50
click at [375, 404] on button "button" at bounding box center [402, 412] width 87 height 50
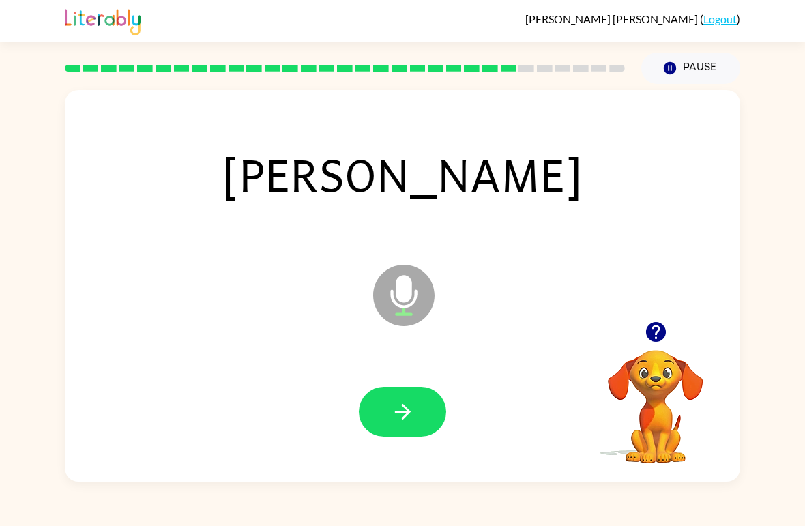
click at [433, 444] on div at bounding box center [402, 412] width 648 height 113
click at [410, 431] on button "button" at bounding box center [402, 412] width 87 height 50
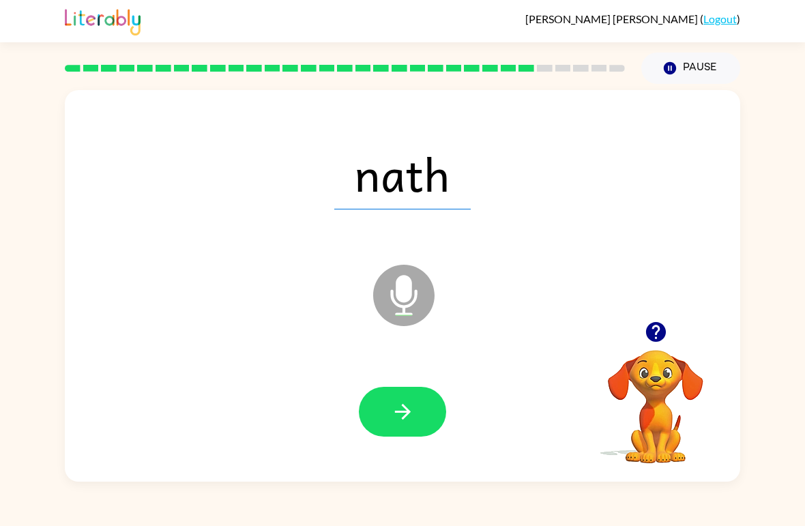
click at [405, 402] on icon "button" at bounding box center [403, 412] width 24 height 24
click at [414, 418] on icon "button" at bounding box center [403, 412] width 24 height 24
click at [407, 414] on icon "button" at bounding box center [403, 412] width 16 height 16
click at [407, 421] on icon "button" at bounding box center [403, 412] width 24 height 24
click at [405, 423] on icon "button" at bounding box center [403, 412] width 24 height 24
